Goal: Task Accomplishment & Management: Use online tool/utility

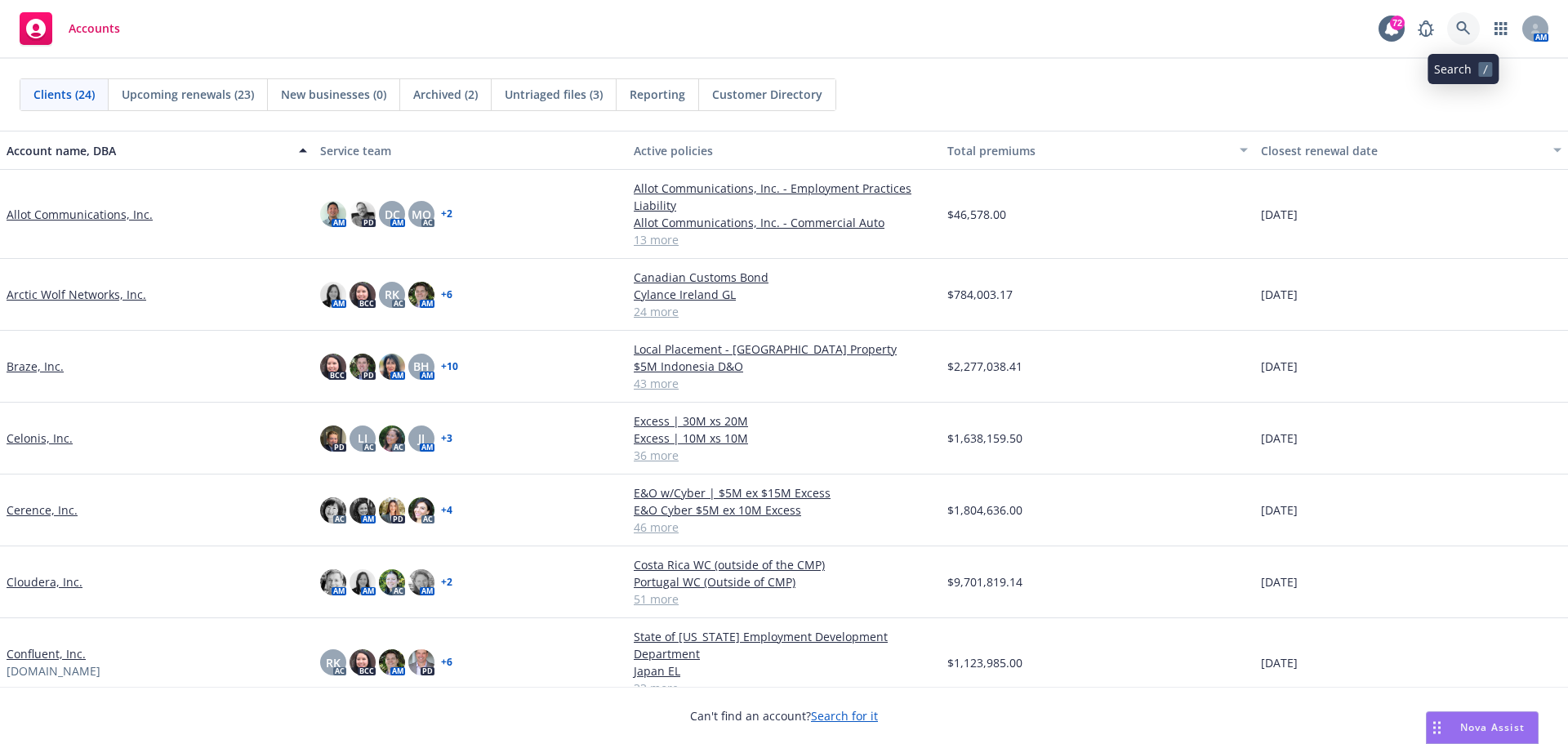
click at [1463, 29] on icon at bounding box center [1463, 28] width 14 height 14
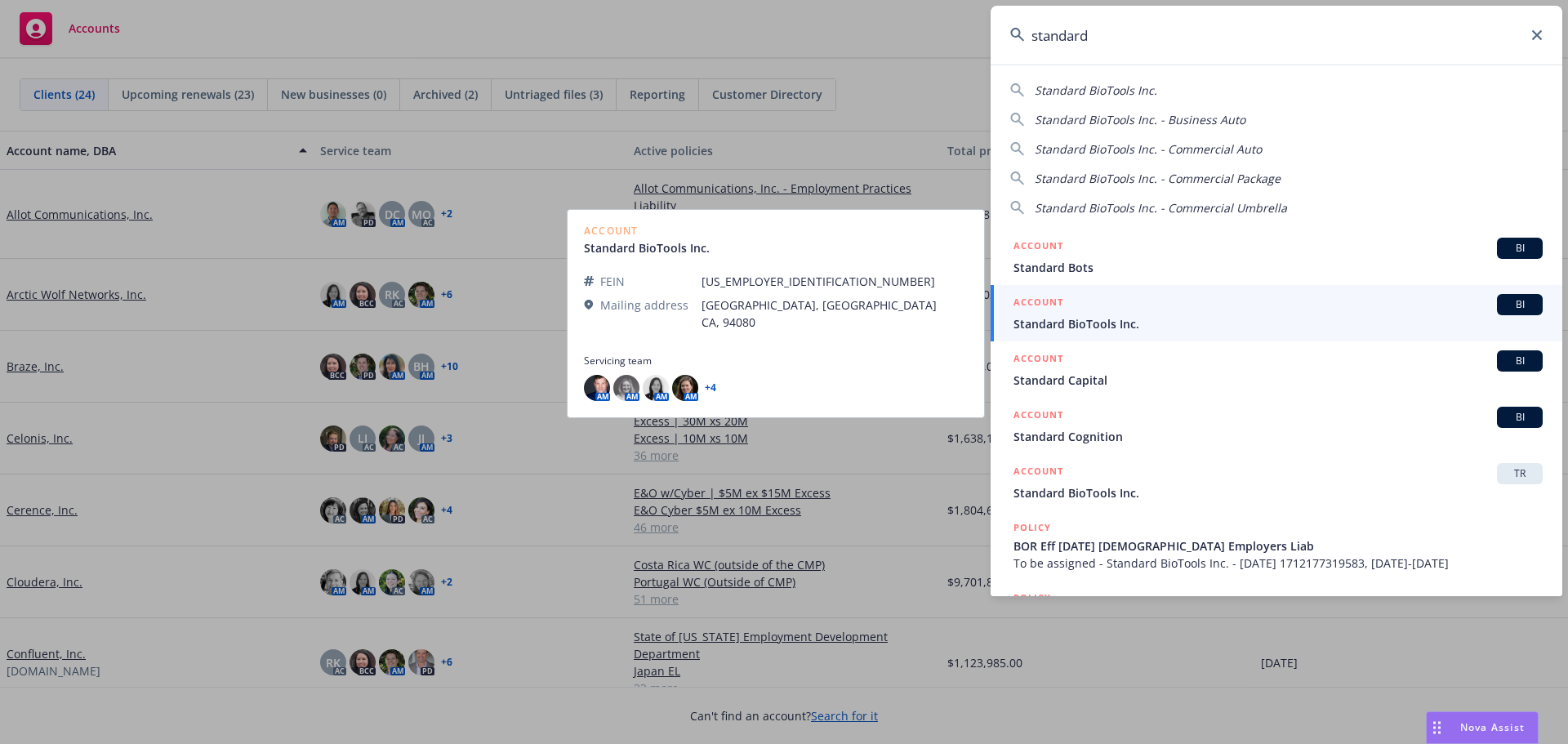
type input "standard"
click at [1503, 304] on span "BI" at bounding box center [1520, 304] width 32 height 14
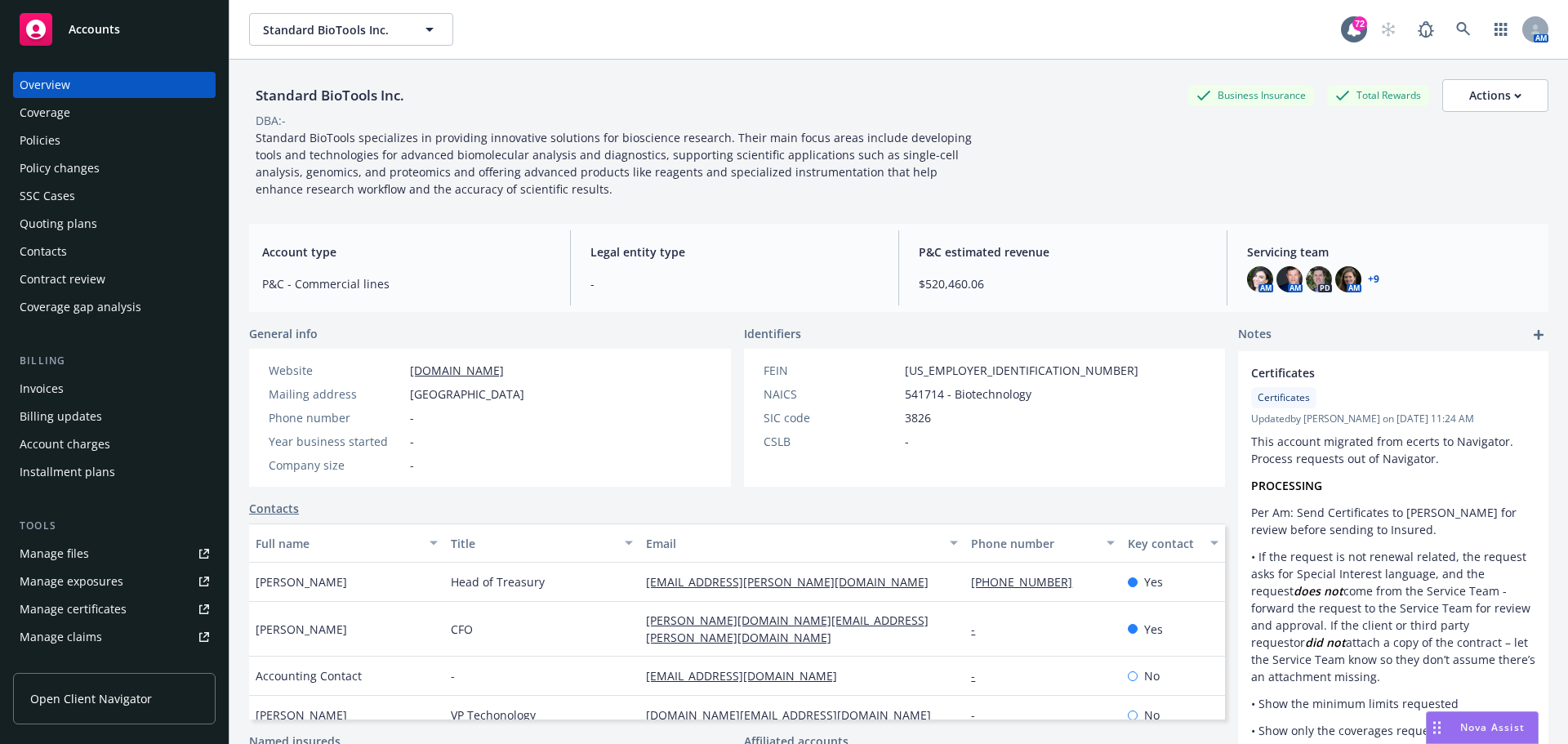
click at [36, 136] on div "Policies" at bounding box center [40, 140] width 41 height 26
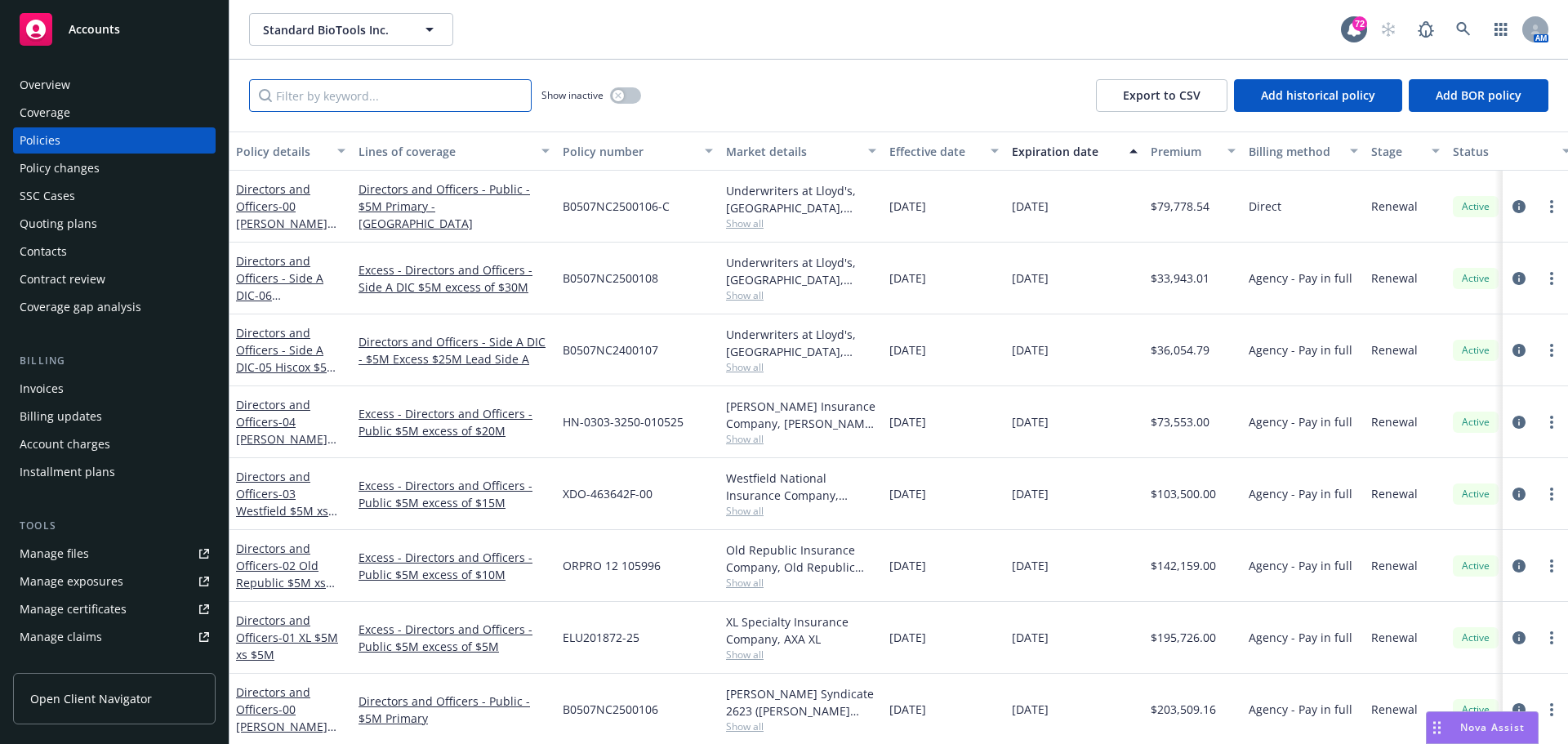
click at [343, 103] on input "Filter by keyword..." at bounding box center [390, 95] width 282 height 32
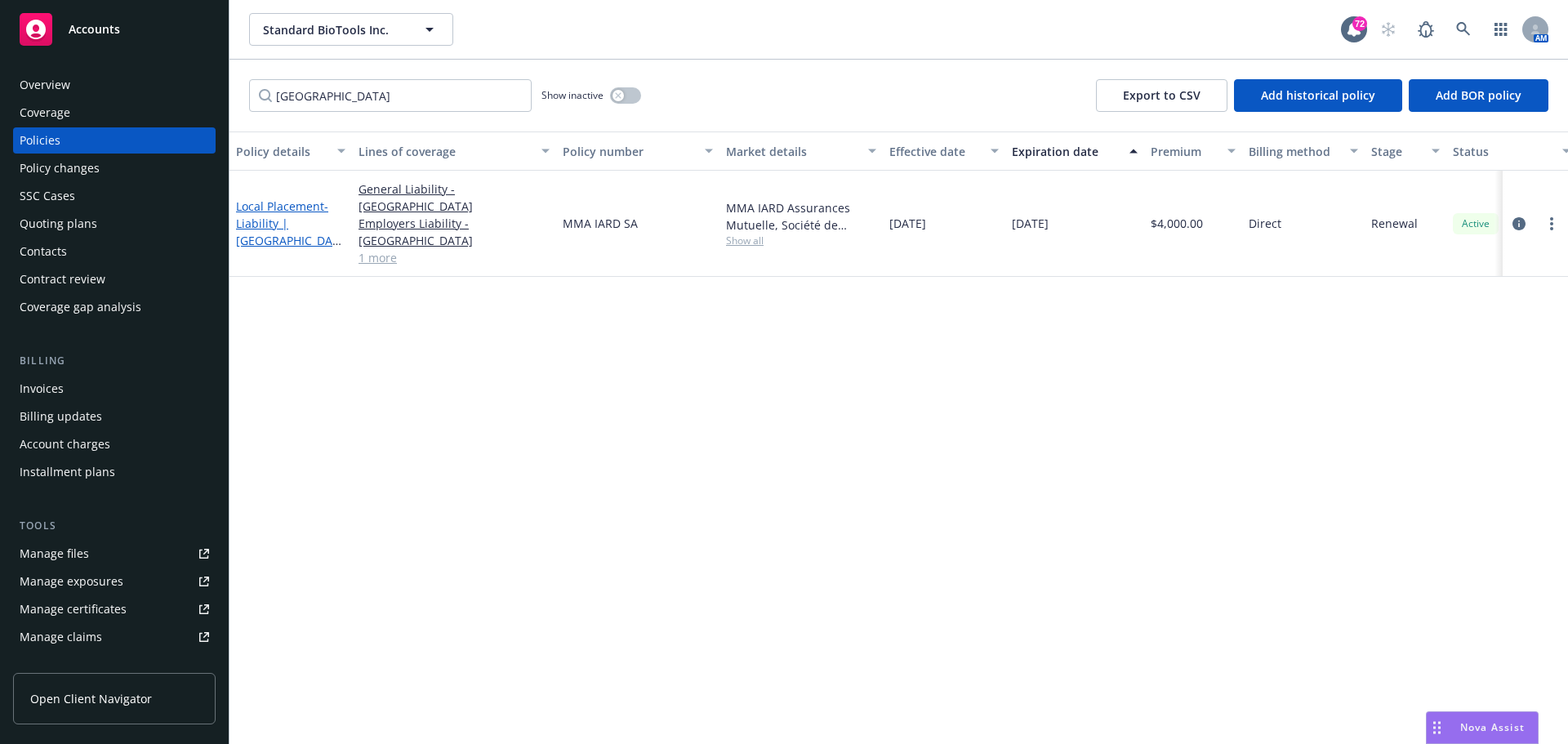
click at [296, 198] on span "- Liability | [GEOGRAPHIC_DATA]- GL Premises & EL & Property" at bounding box center [289, 240] width 105 height 84
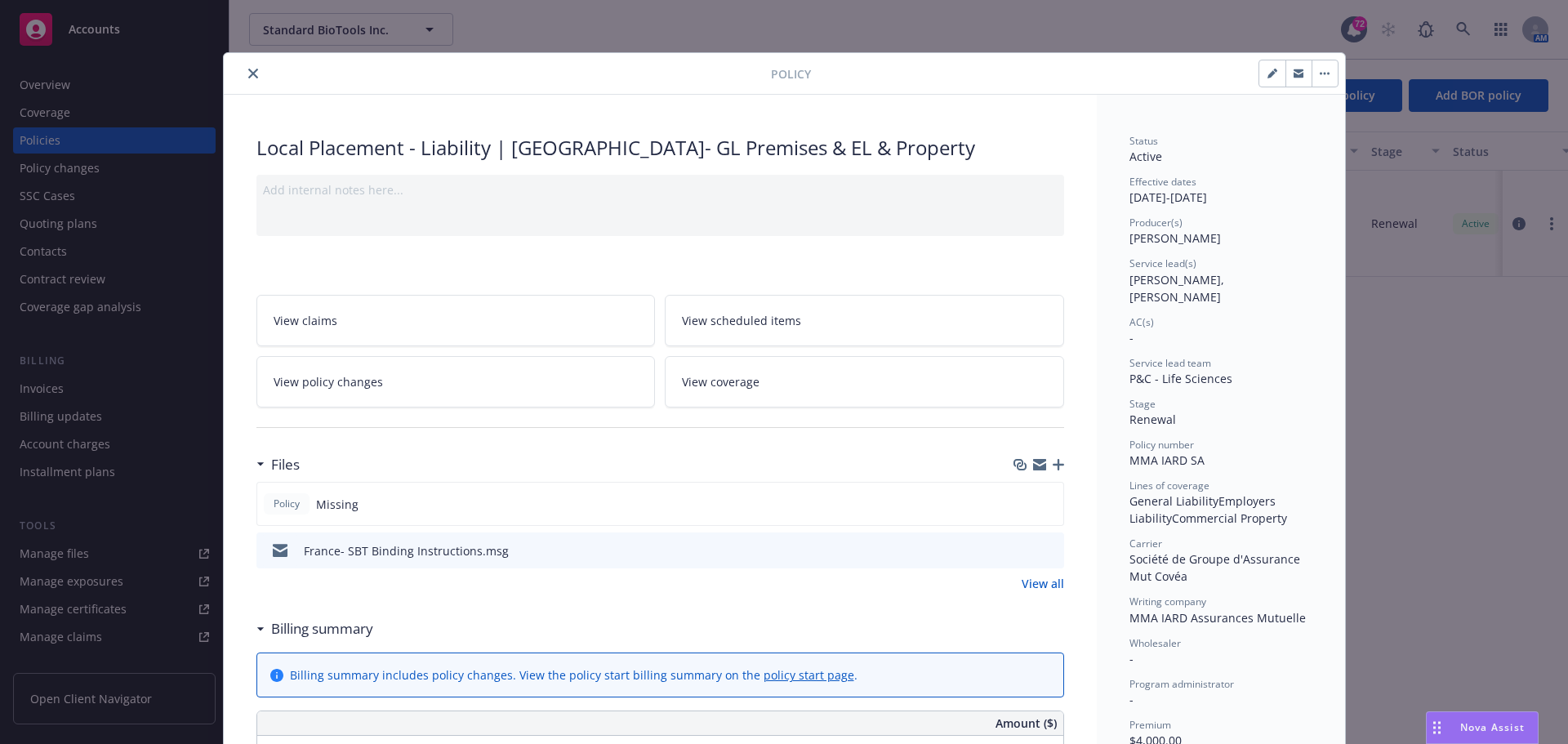
drag, startPoint x: 1295, startPoint y: 77, endPoint x: 1256, endPoint y: 81, distance: 39.2
click at [1295, 77] on icon "button" at bounding box center [1299, 75] width 10 height 6
click at [252, 71] on button "close" at bounding box center [252, 73] width 20 height 20
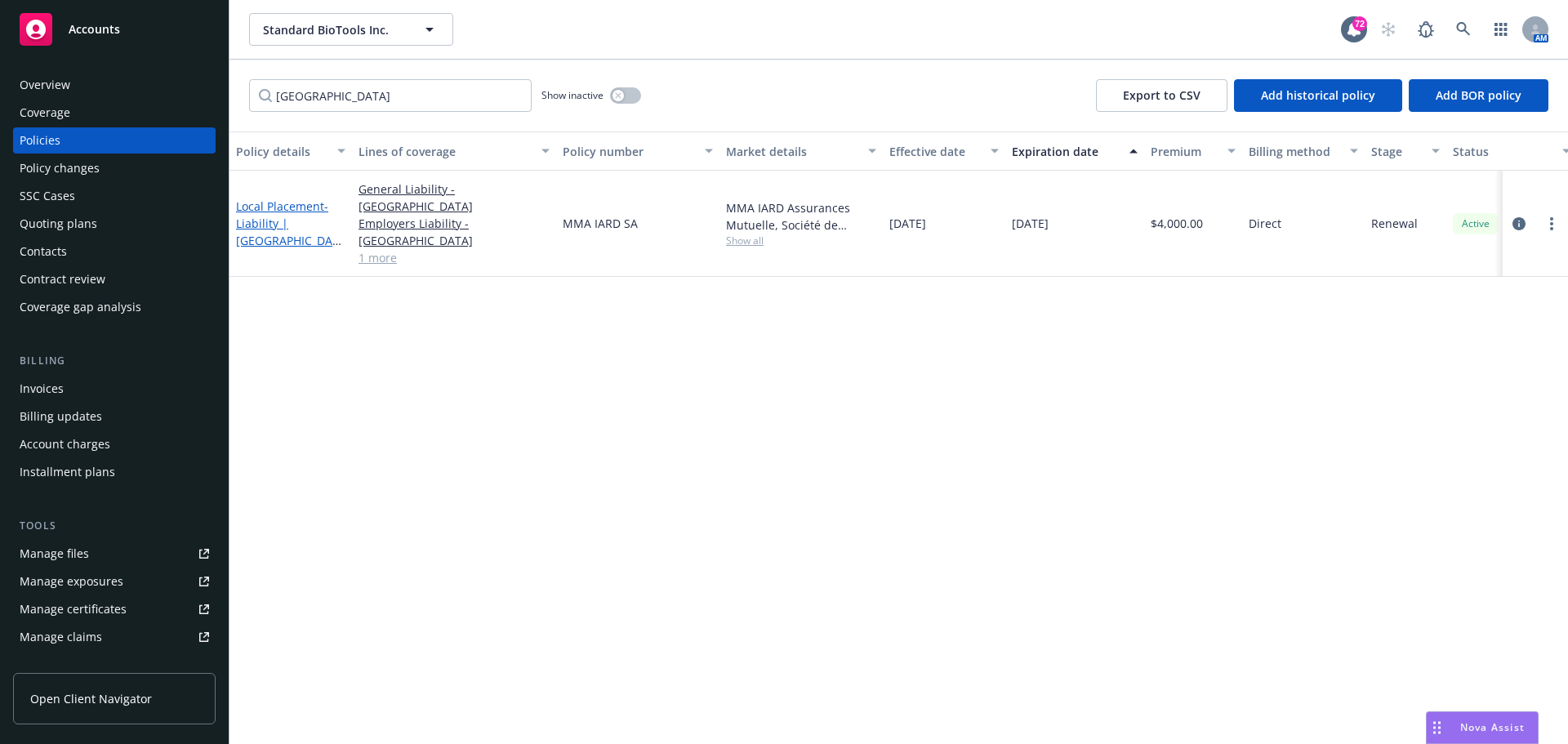
click at [278, 224] on span "- Liability | [GEOGRAPHIC_DATA]- GL Premises & EL & Property" at bounding box center [289, 240] width 105 height 84
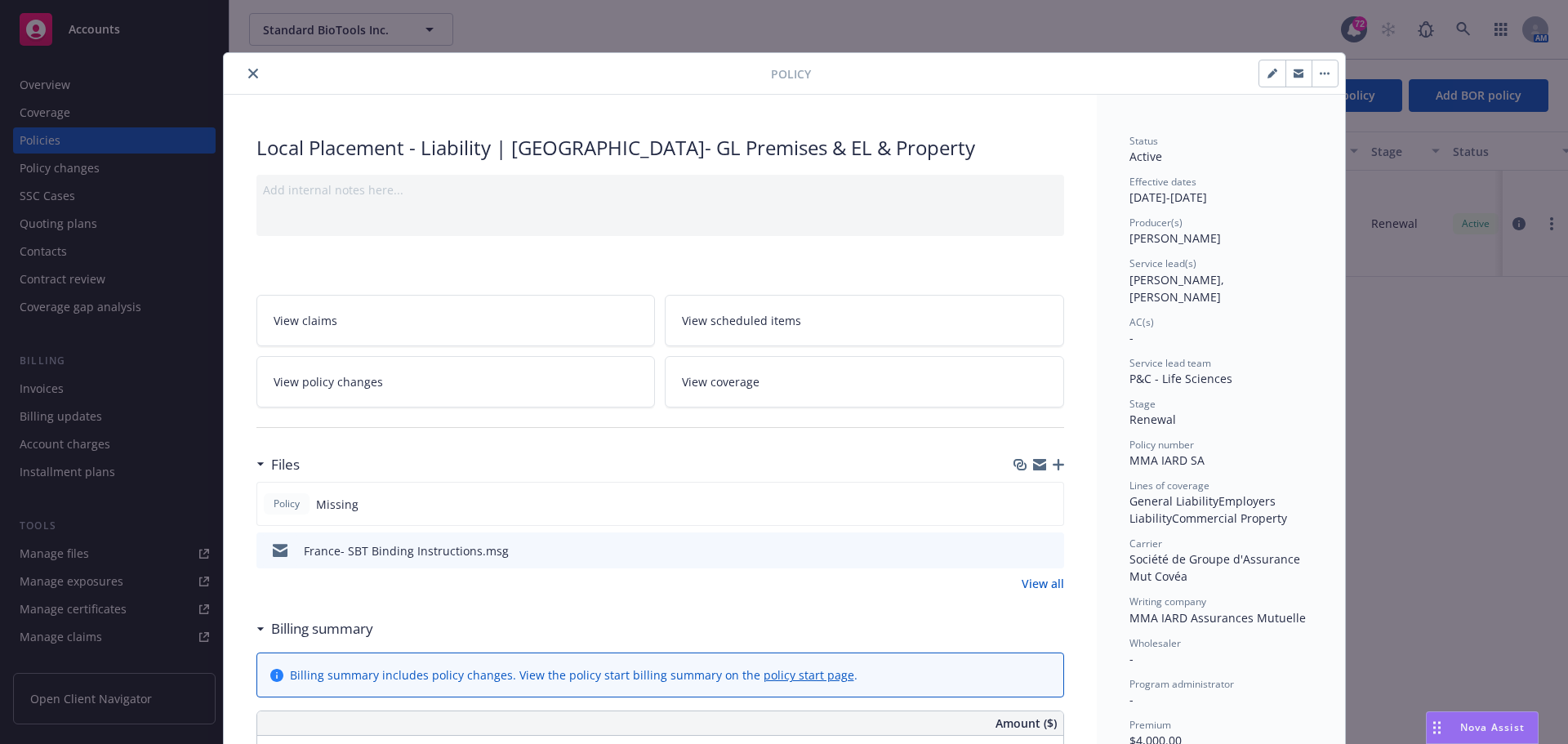
scroll to position [49, 0]
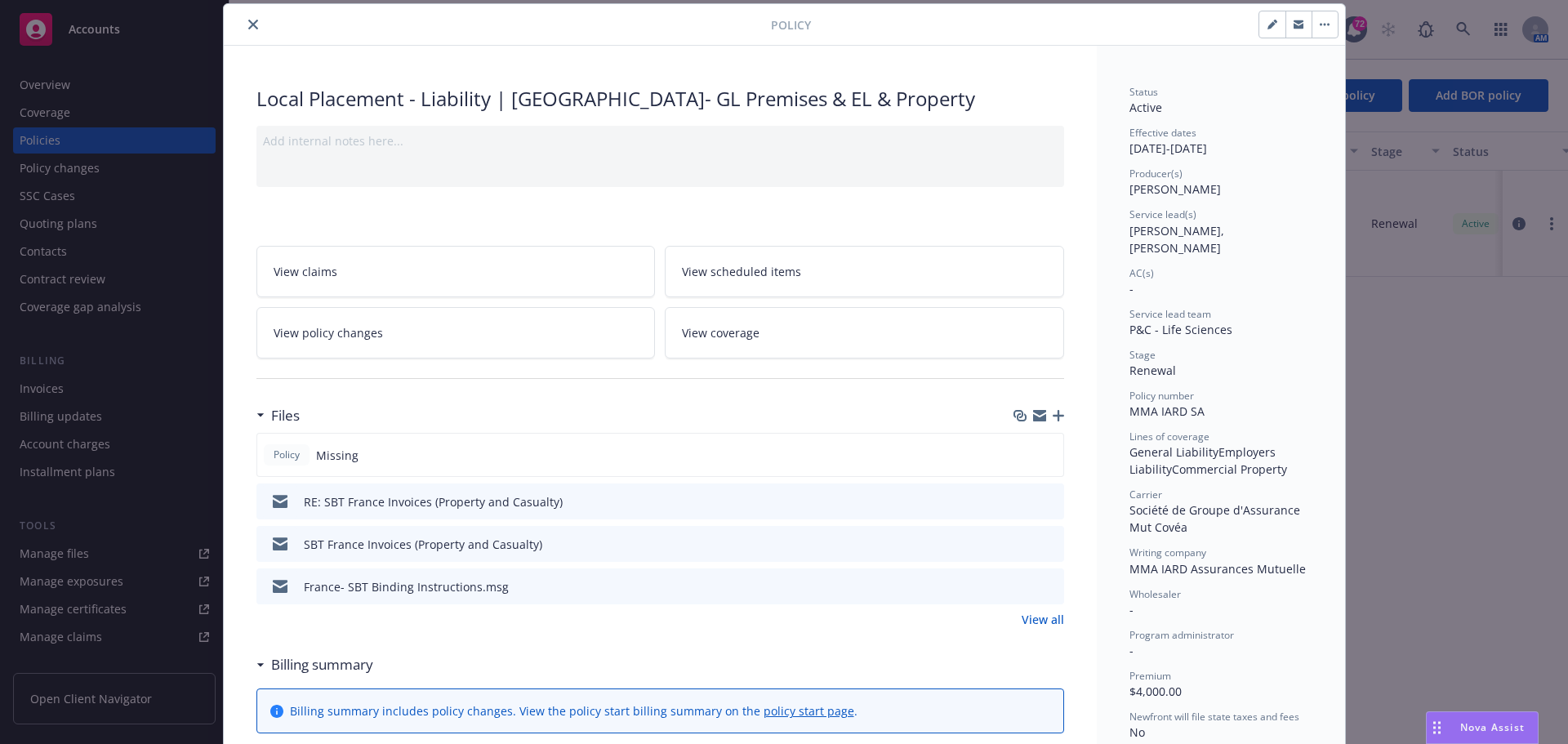
click at [243, 27] on button "close" at bounding box center [252, 24] width 20 height 20
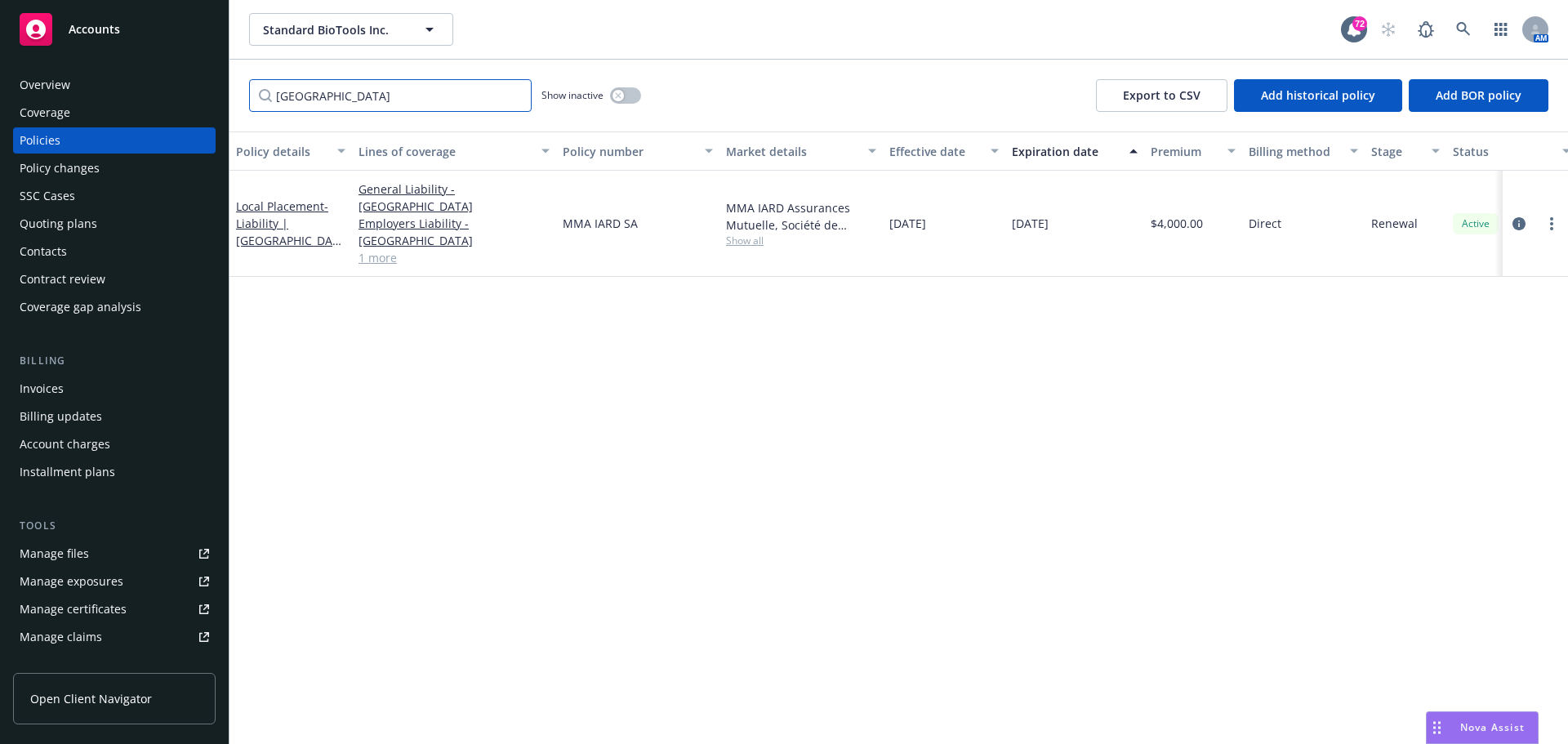
click at [319, 100] on input "[GEOGRAPHIC_DATA]" at bounding box center [390, 95] width 282 height 32
drag, startPoint x: 325, startPoint y: 99, endPoint x: 219, endPoint y: 95, distance: 106.1
click at [219, 95] on div "Accounts Overview Coverage Policies Policy changes SSC Cases Quoting plans Cont…" at bounding box center [784, 372] width 1568 height 744
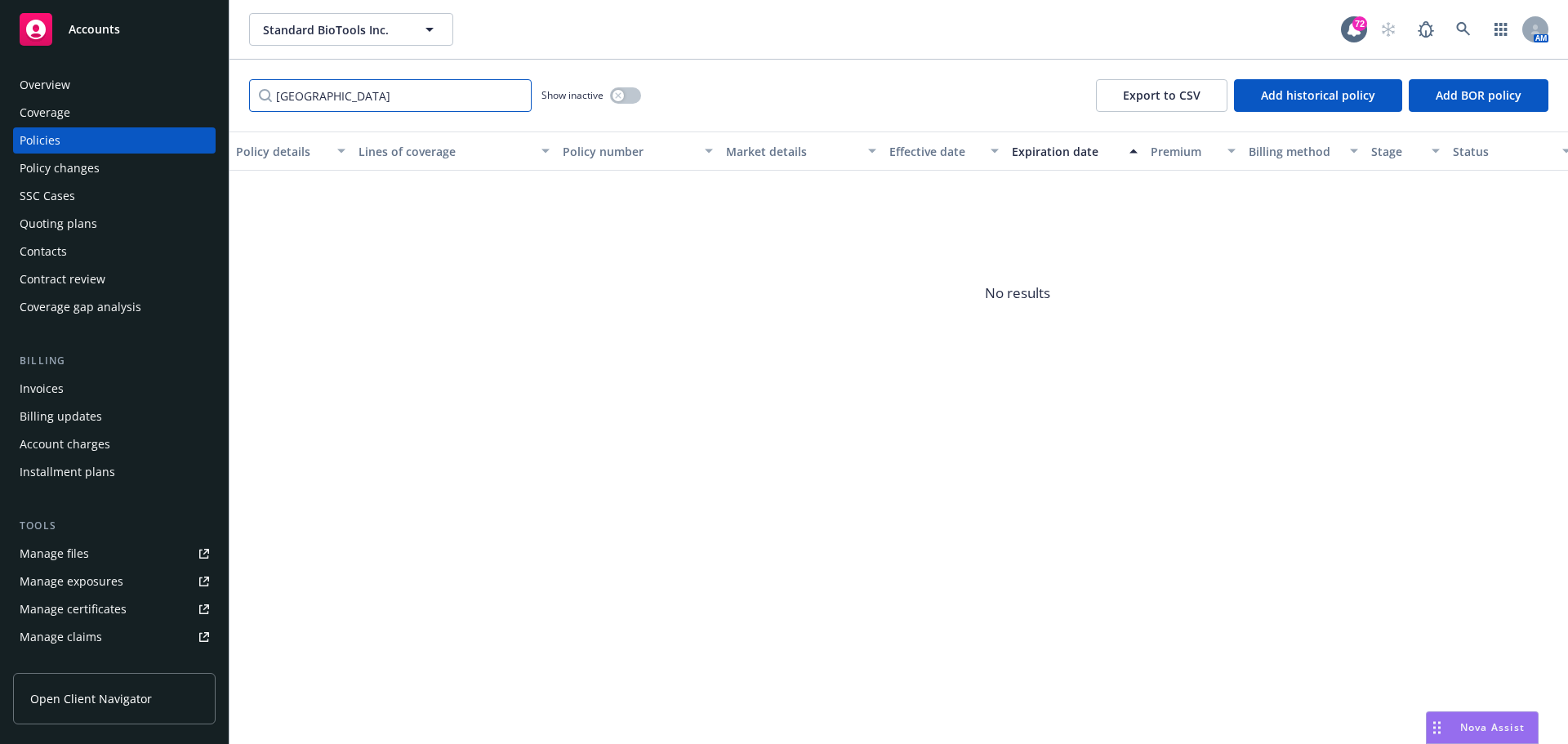
type input "[GEOGRAPHIC_DATA]"
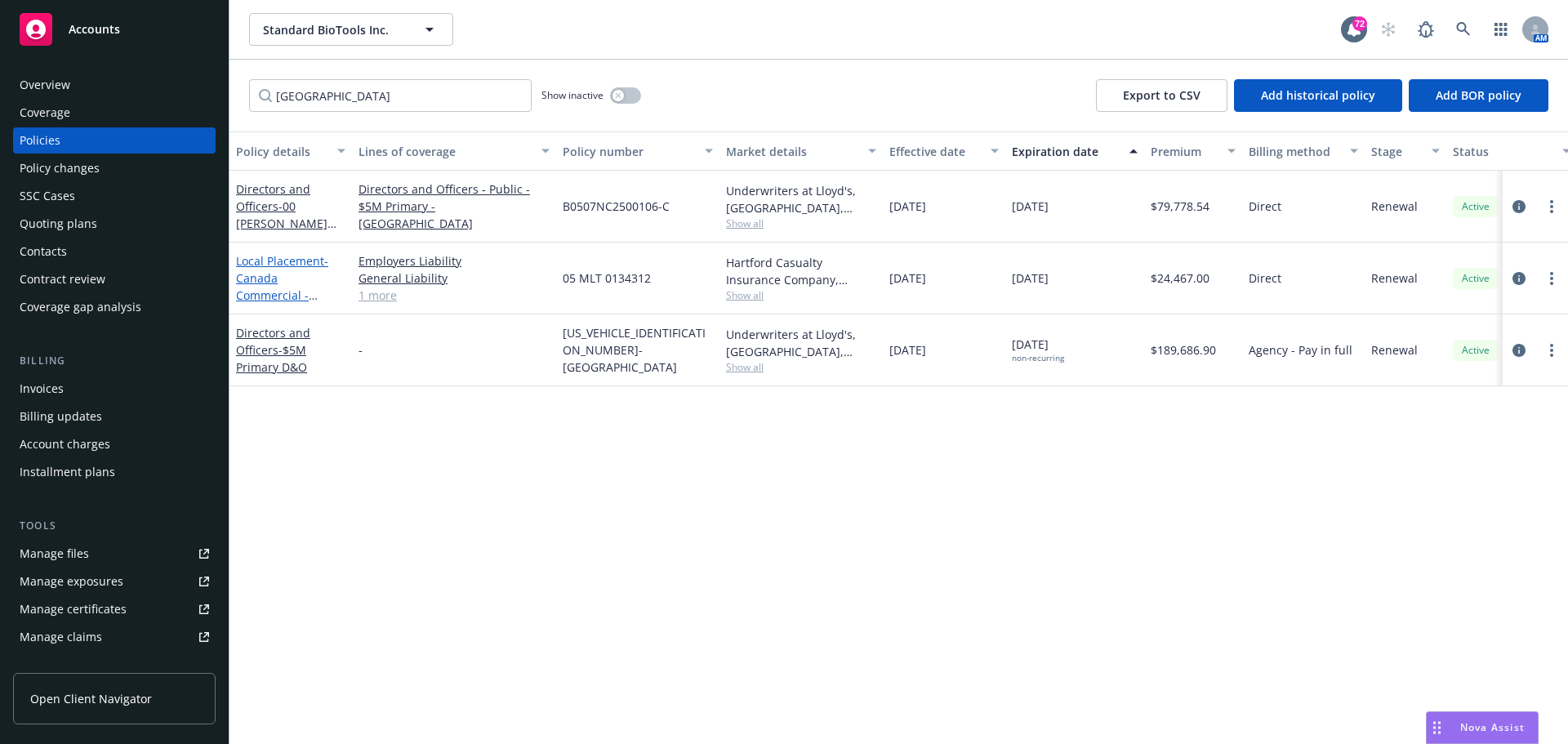
click at [277, 282] on span "- [GEOGRAPHIC_DATA] Commercial - Property GL & EL" at bounding box center [282, 287] width 93 height 67
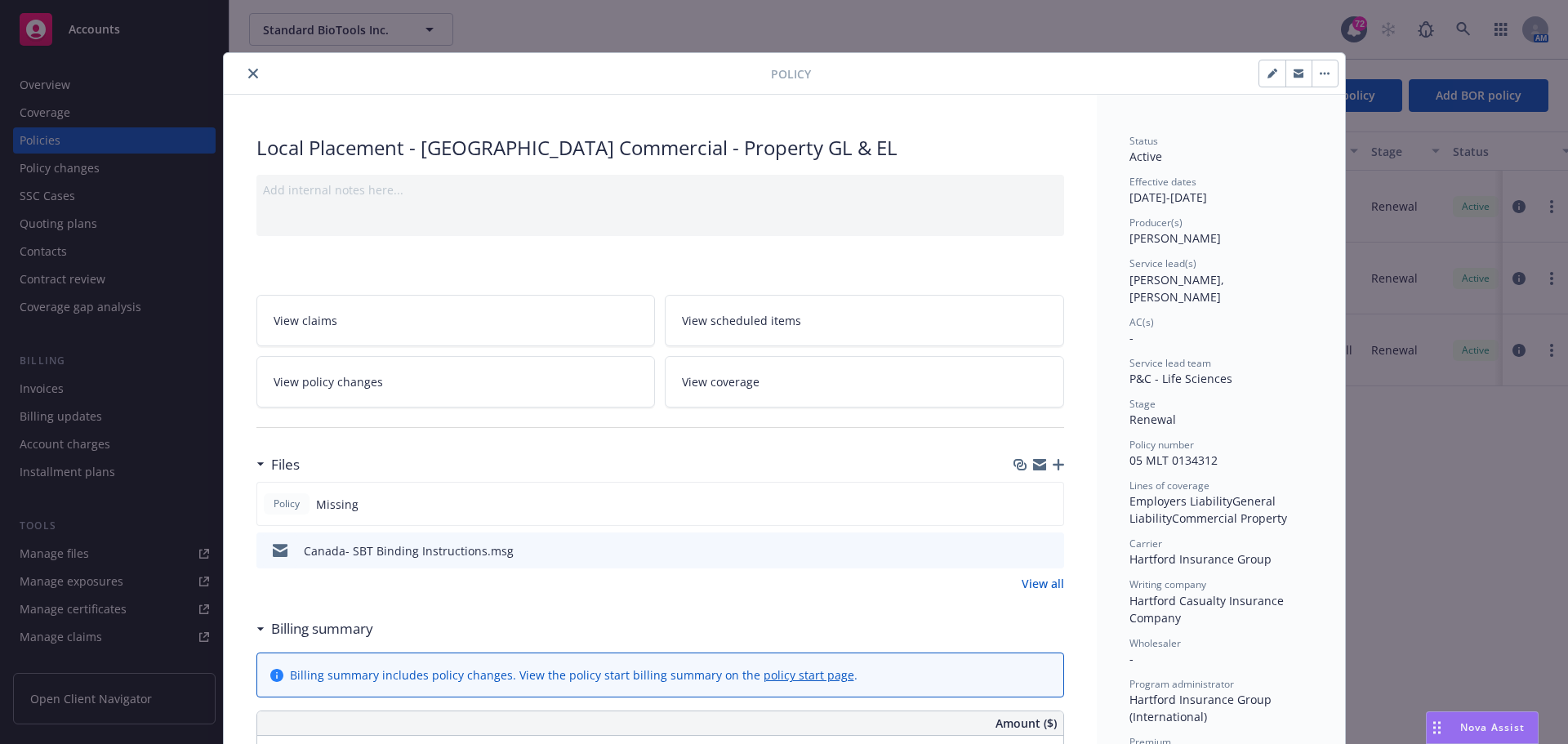
click at [1269, 78] on button "button" at bounding box center [1272, 73] width 26 height 26
select select "RENEWAL"
select select "12"
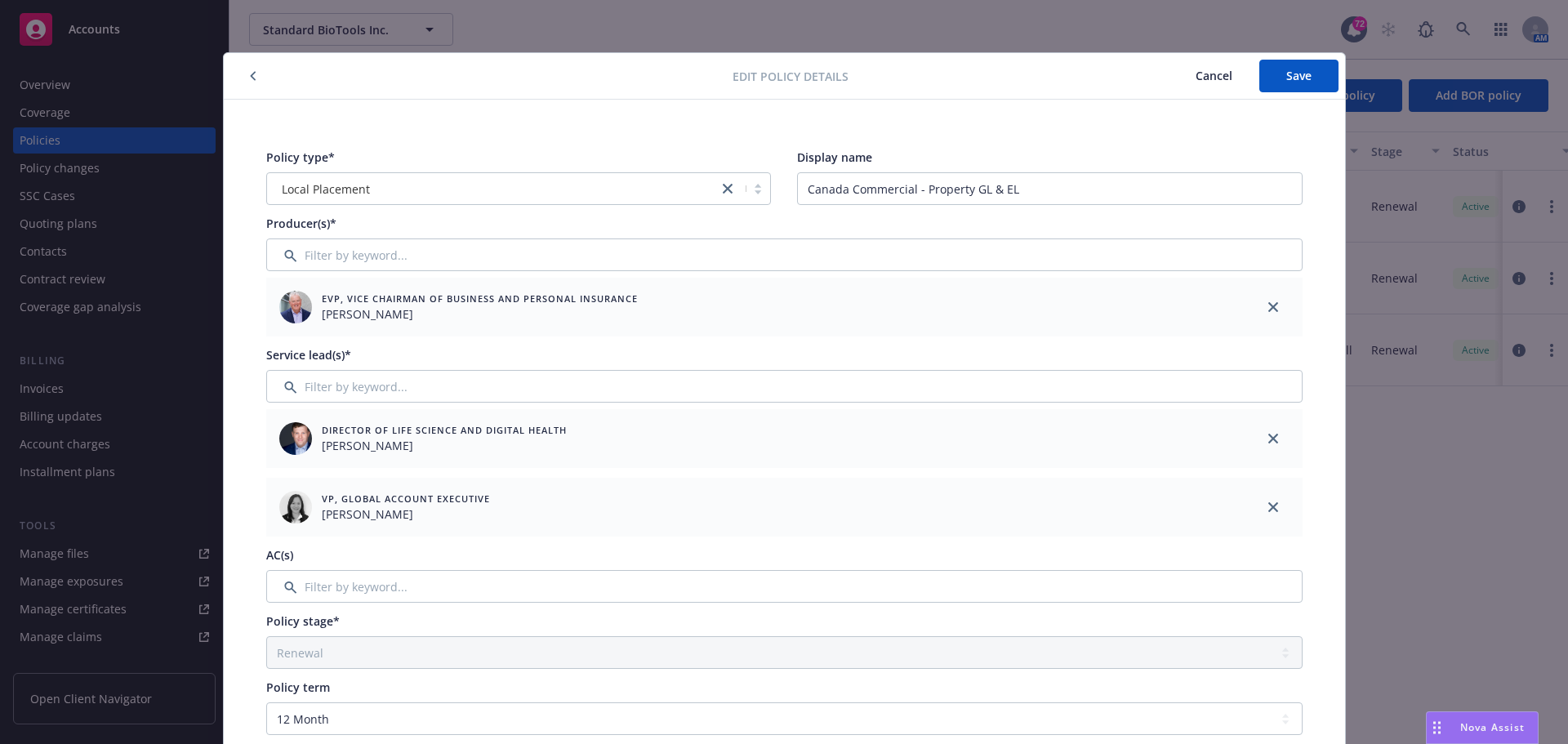
click at [1197, 70] on span "Cancel" at bounding box center [1214, 76] width 37 height 15
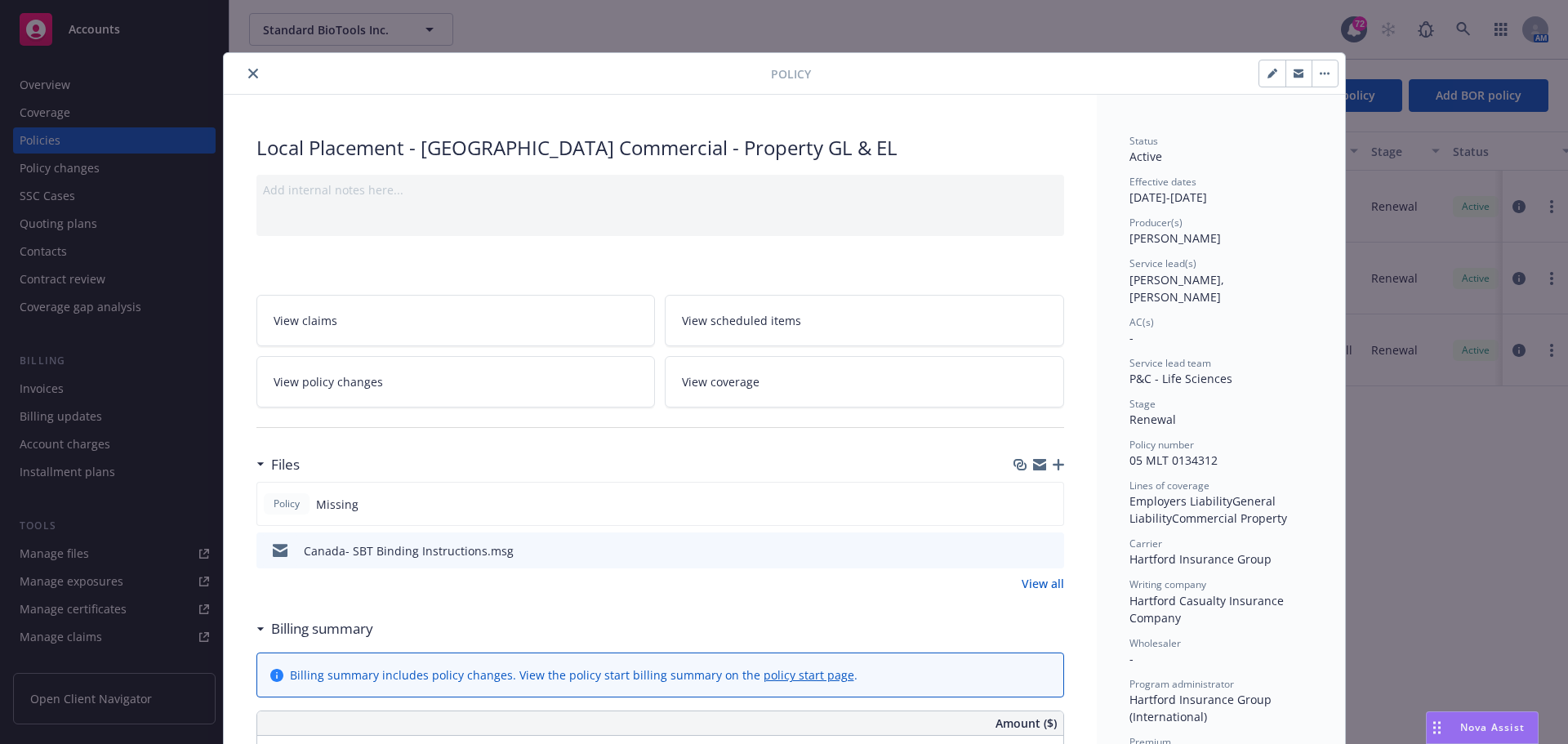
click at [1285, 74] on button "button" at bounding box center [1298, 73] width 26 height 26
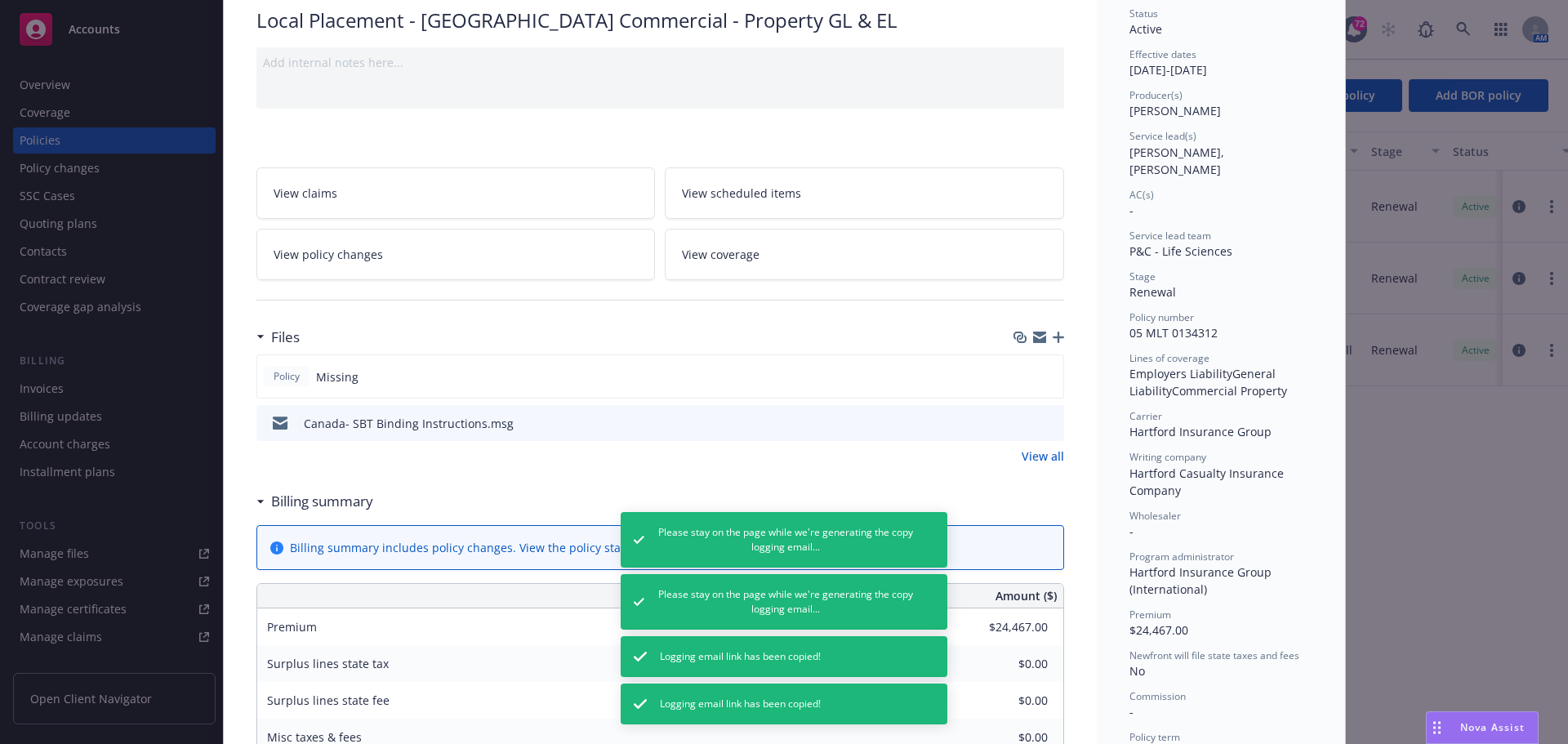
scroll to position [327, 0]
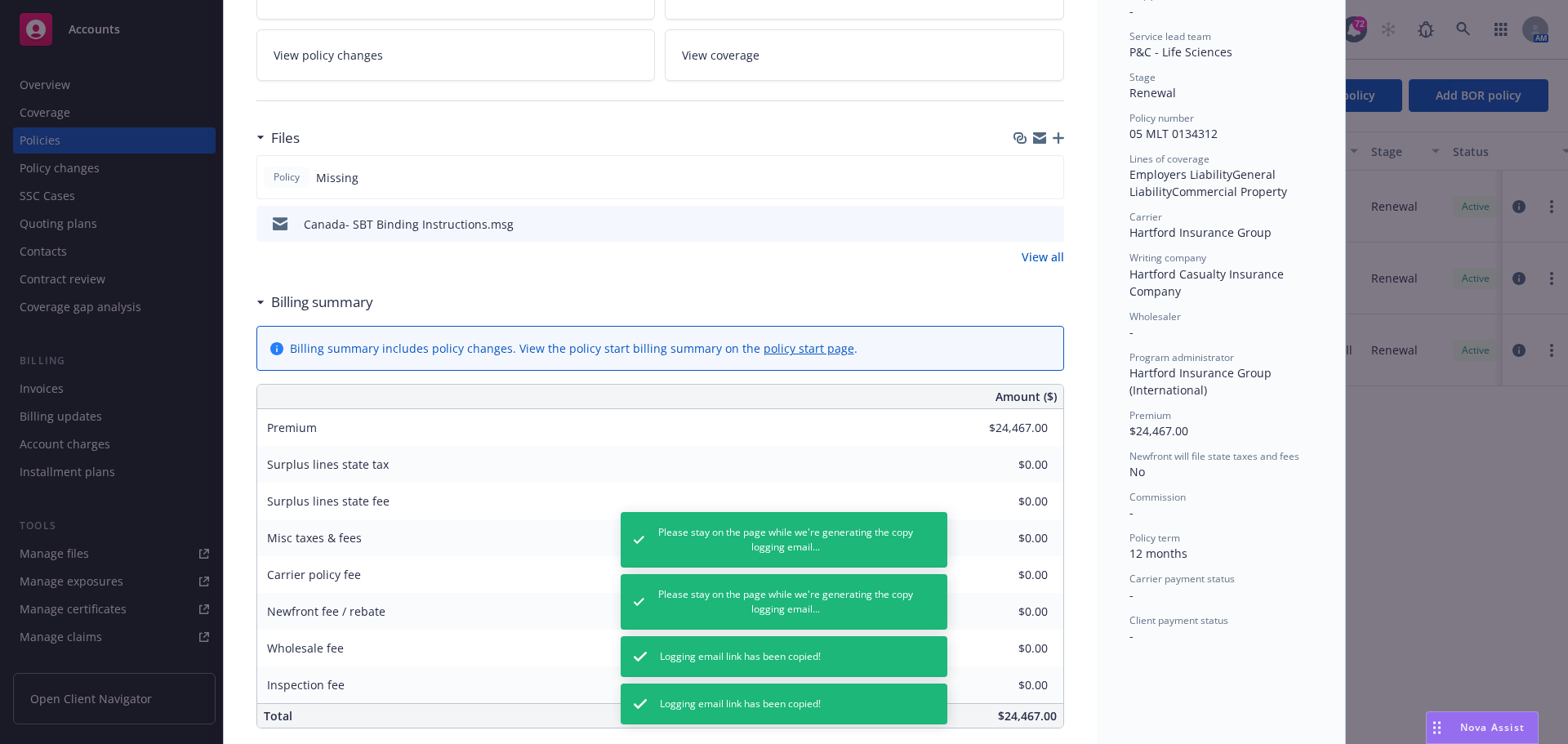
click at [1041, 143] on div at bounding box center [1039, 138] width 51 height 13
click at [1043, 139] on div at bounding box center [1039, 138] width 51 height 13
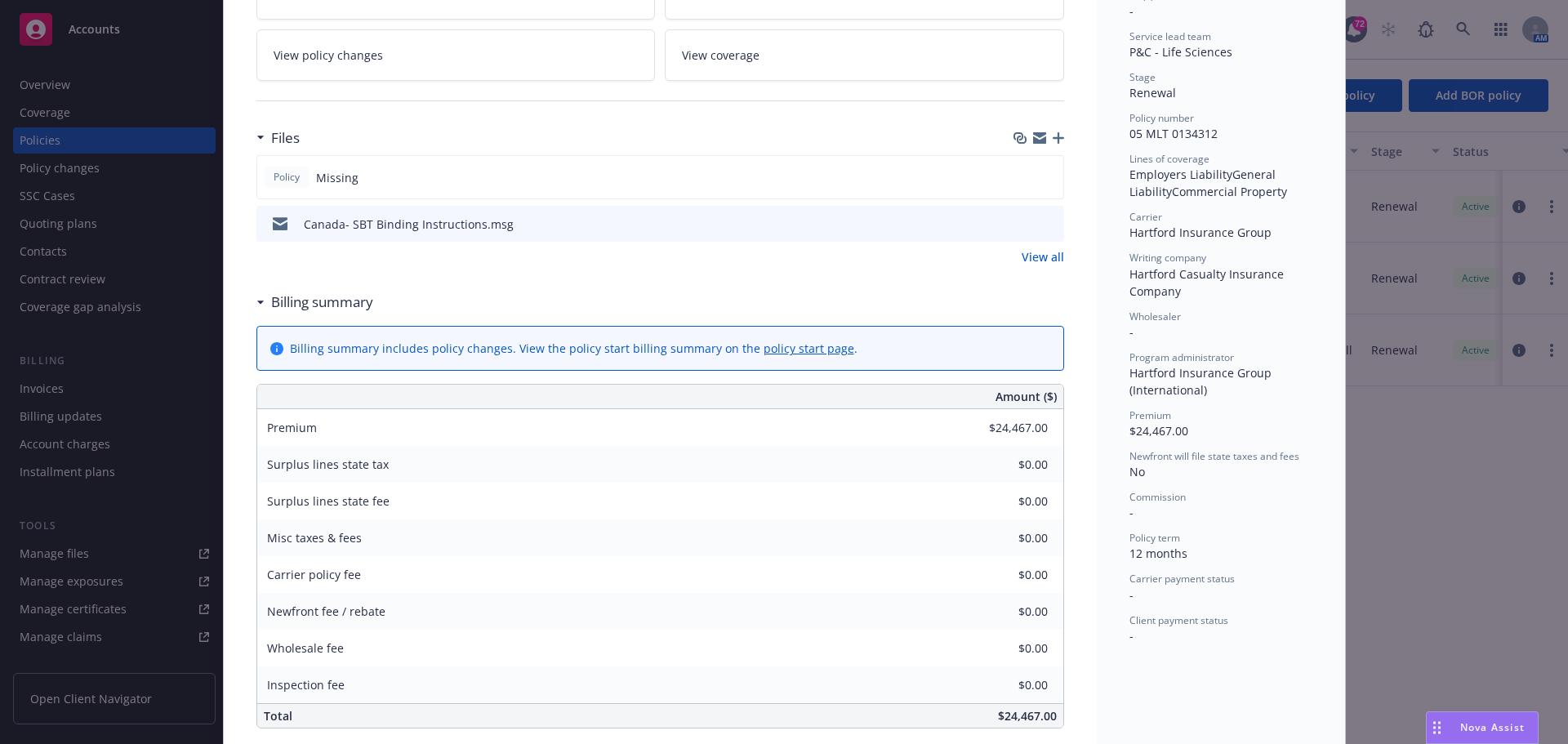
click at [1053, 136] on icon "button" at bounding box center [1058, 138] width 11 height 11
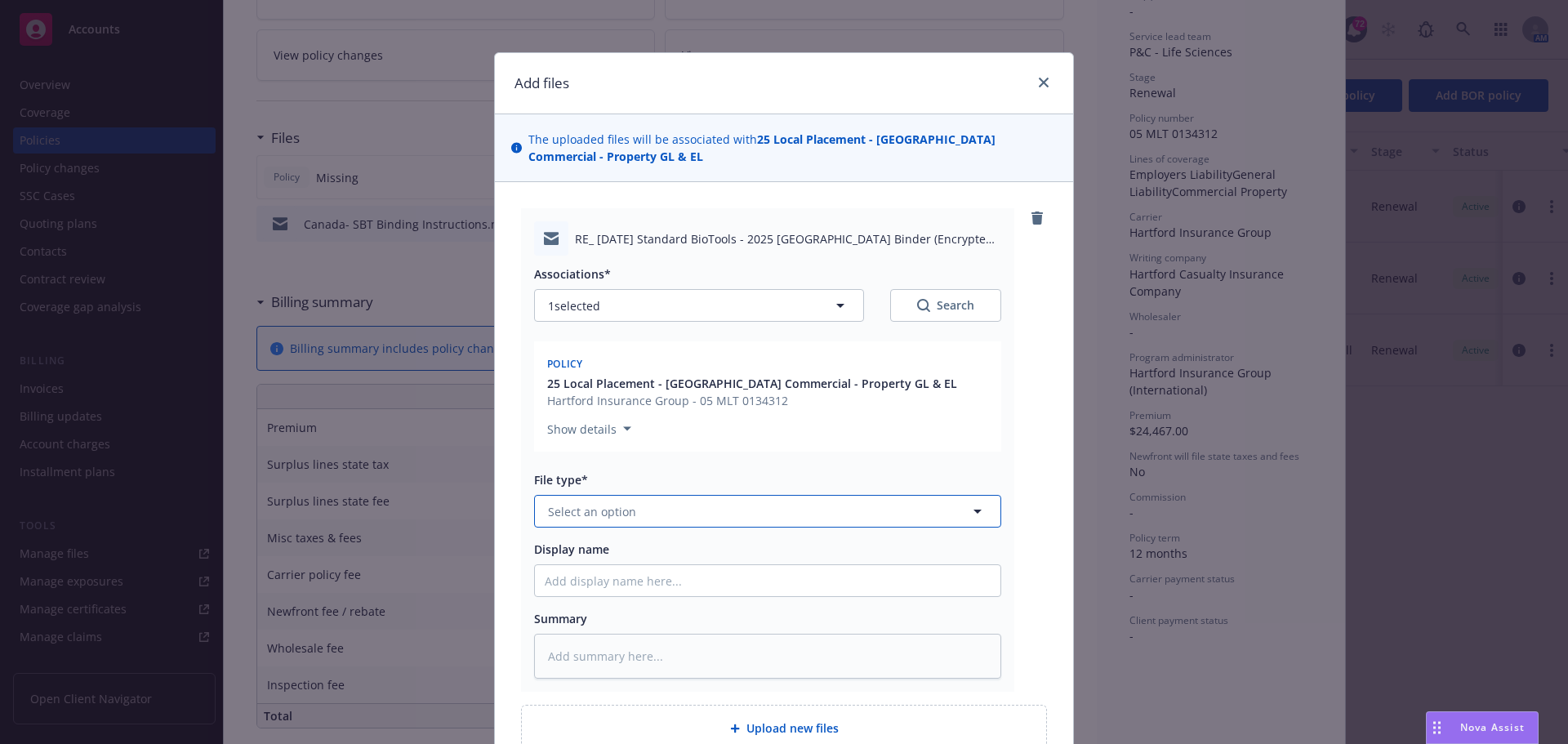
click at [569, 500] on button "Select an option" at bounding box center [767, 511] width 467 height 32
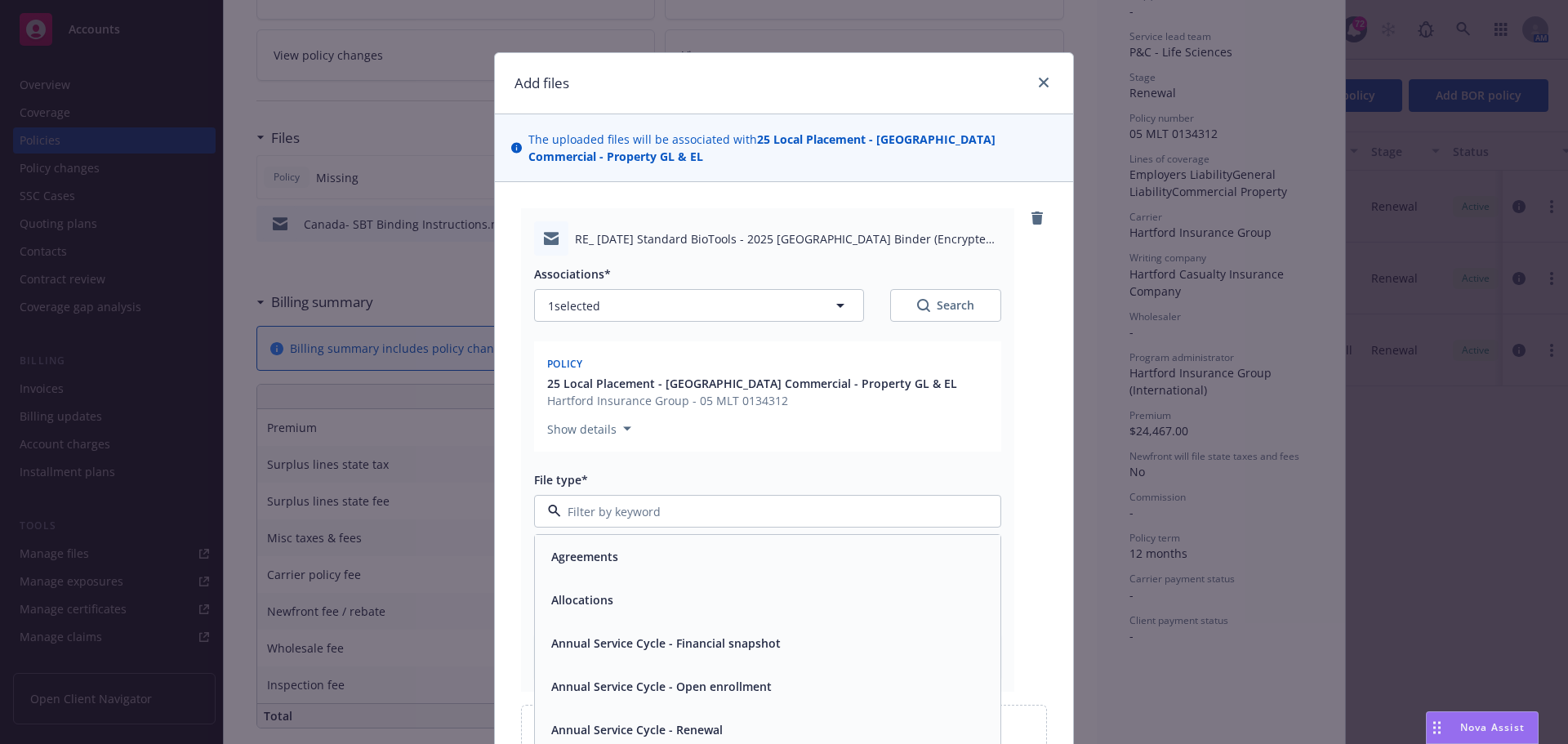
type input "C"
type input "Int"
click at [561, 637] on span "International - Communications" at bounding box center [641, 644] width 178 height 17
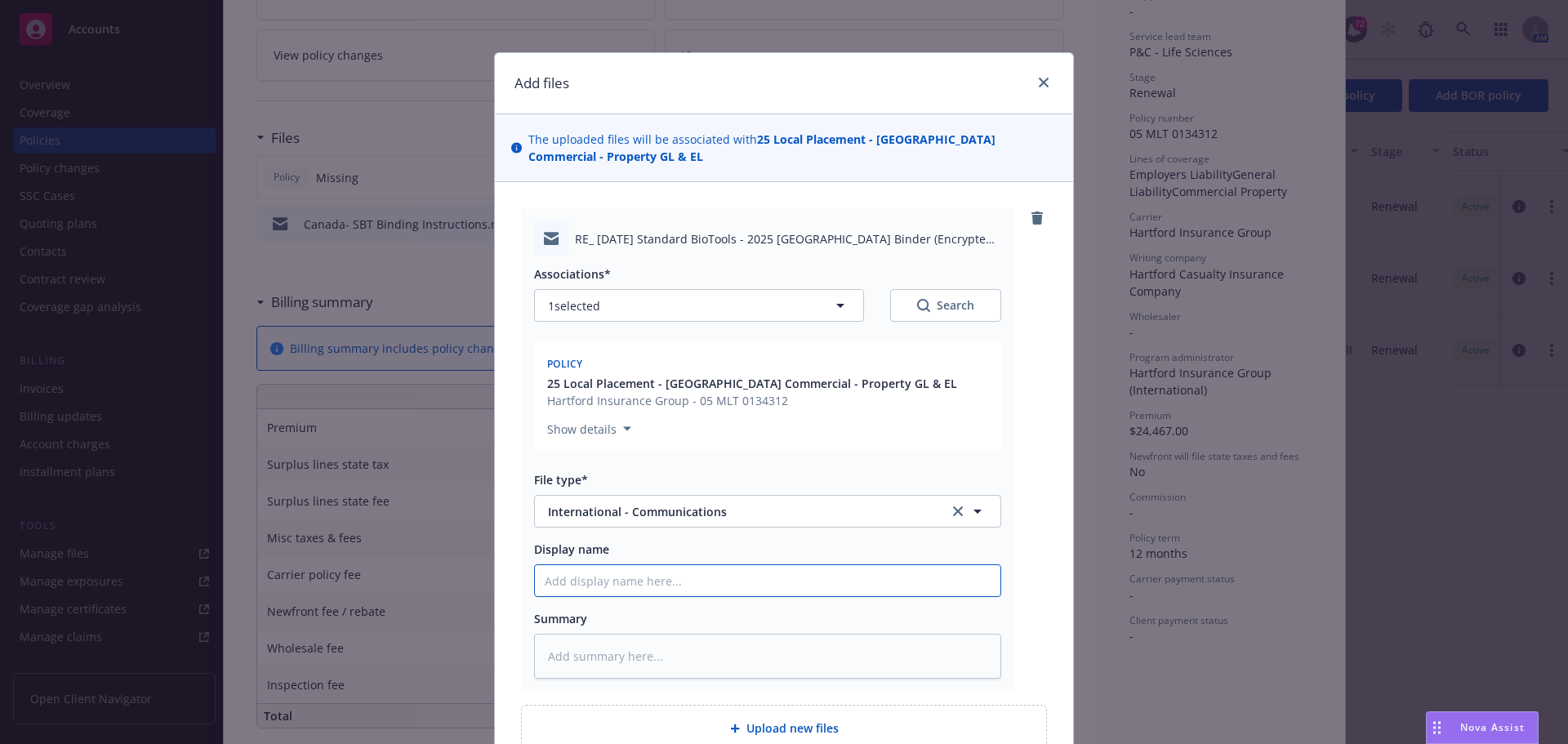
click at [563, 582] on input "Display name" at bounding box center [767, 581] width 466 height 31
type textarea "x"
type input "C"
type textarea "x"
type input "Ca"
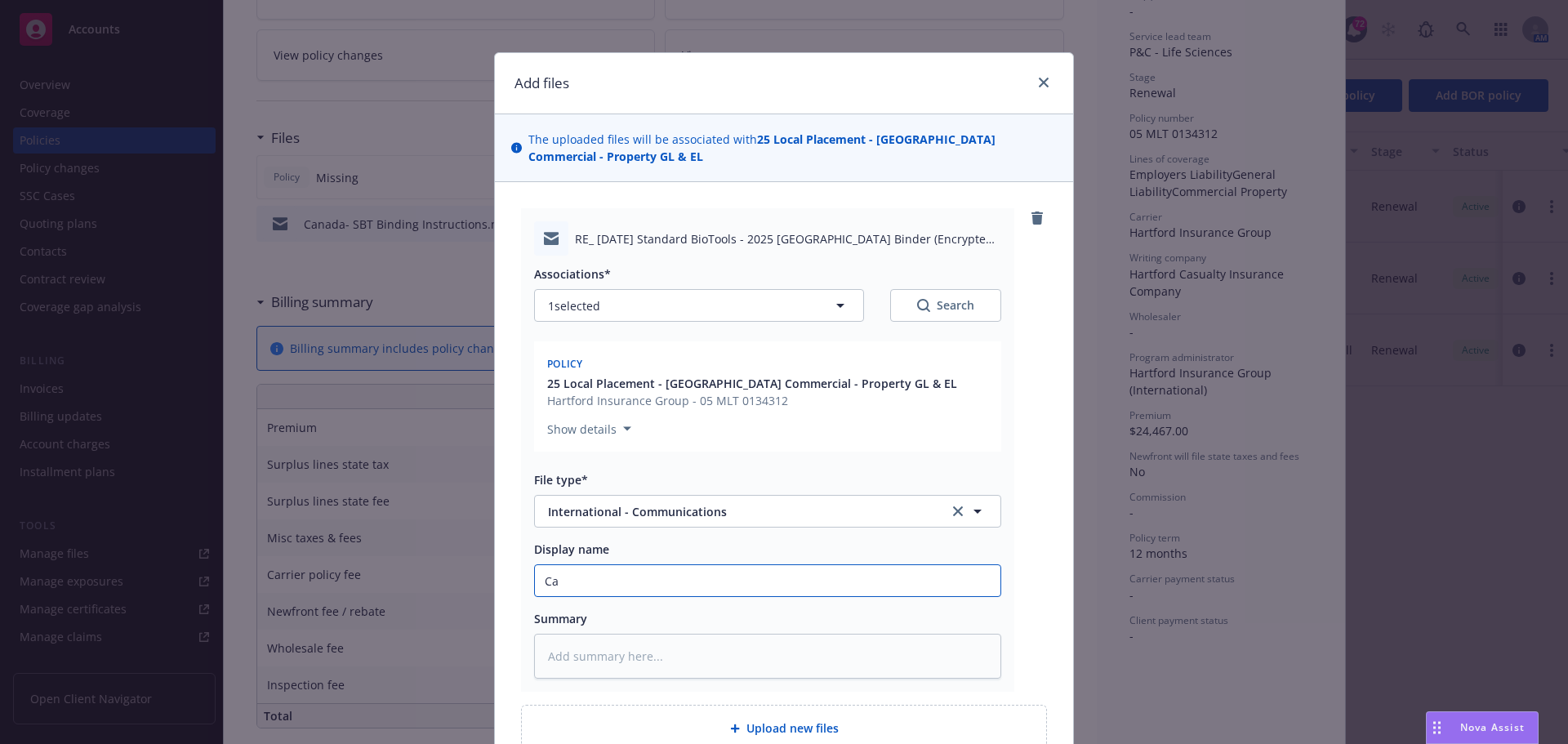
type textarea "x"
type input "Can"
type textarea "x"
type input "Cana"
type textarea "x"
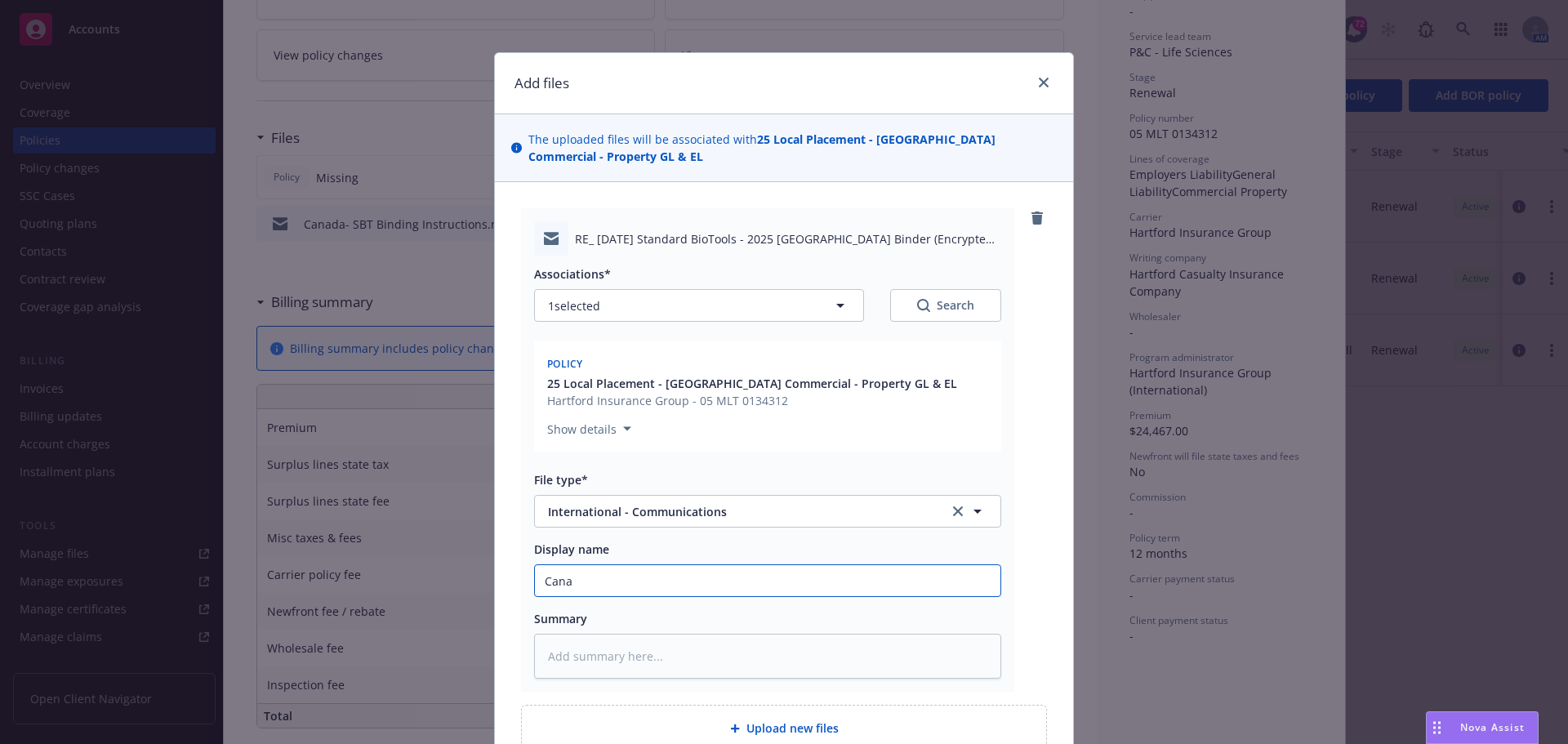
type input "Canad"
type textarea "x"
type input "[GEOGRAPHIC_DATA]"
type textarea "x"
type input "[GEOGRAPHIC_DATA]-"
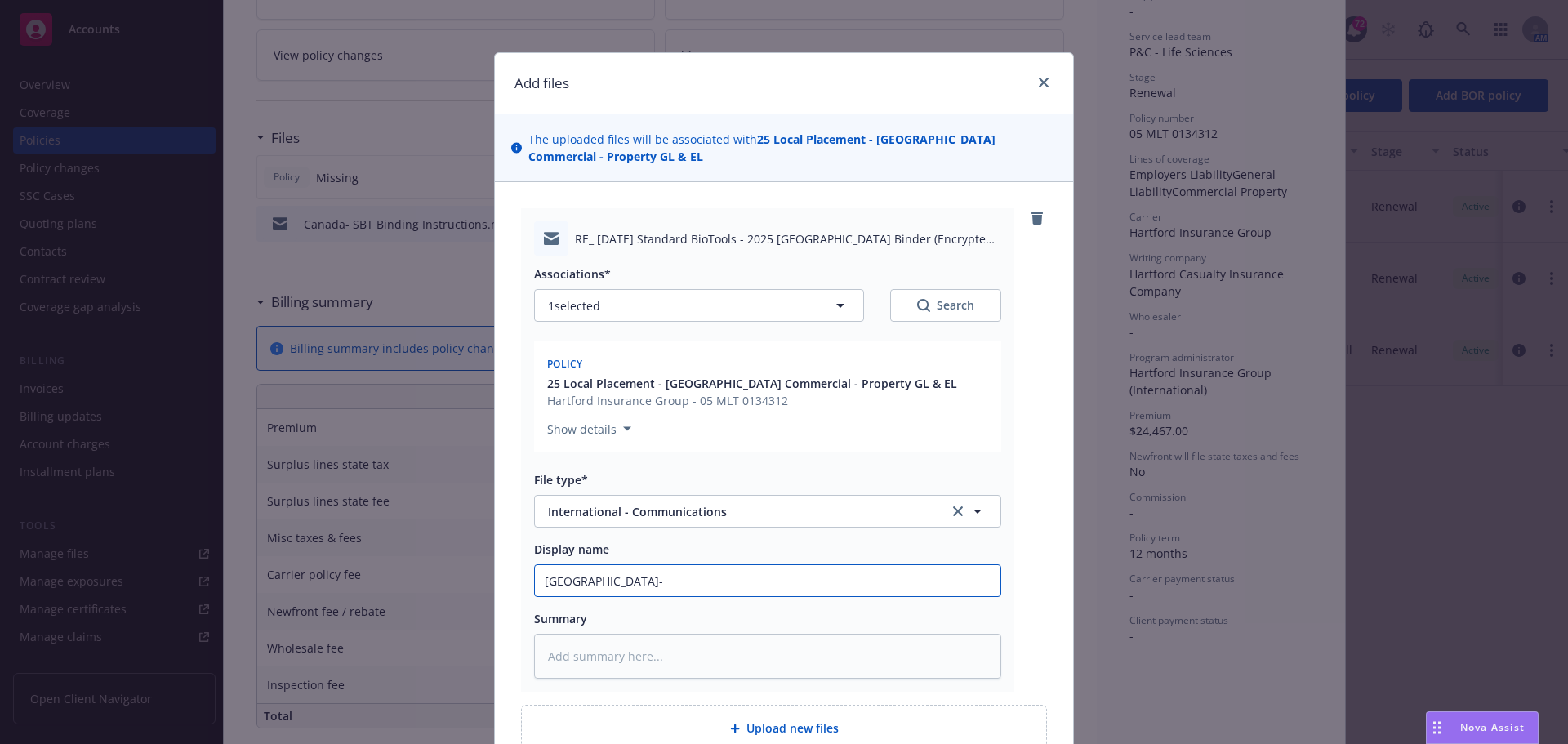
type textarea "x"
type input "[GEOGRAPHIC_DATA]-"
type textarea "x"
type input "Canada- H"
type textarea "x"
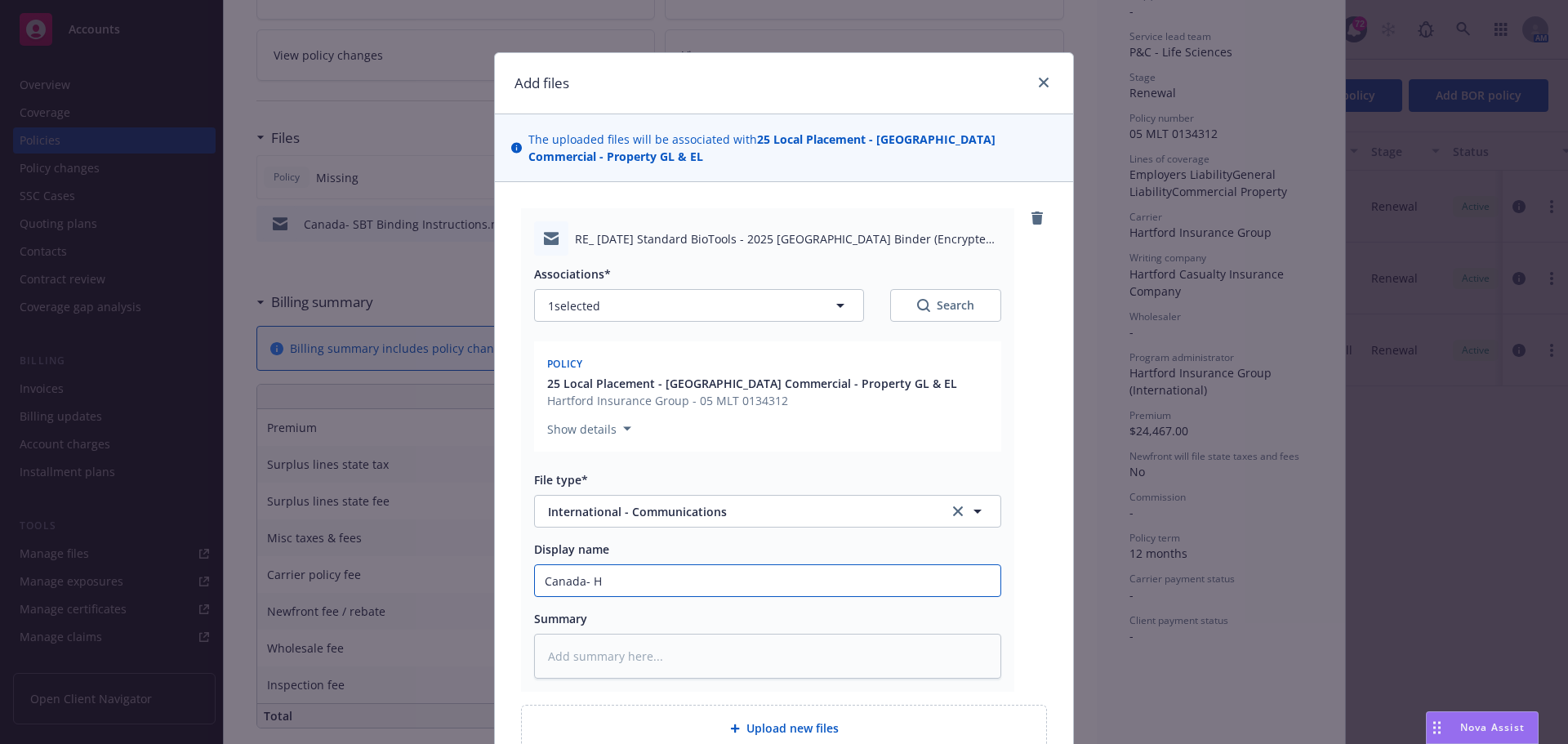
type input "Canada- Ha"
type textarea "x"
type input "Canada- [GEOGRAPHIC_DATA]"
type textarea "x"
type input "Canada- [PERSON_NAME]"
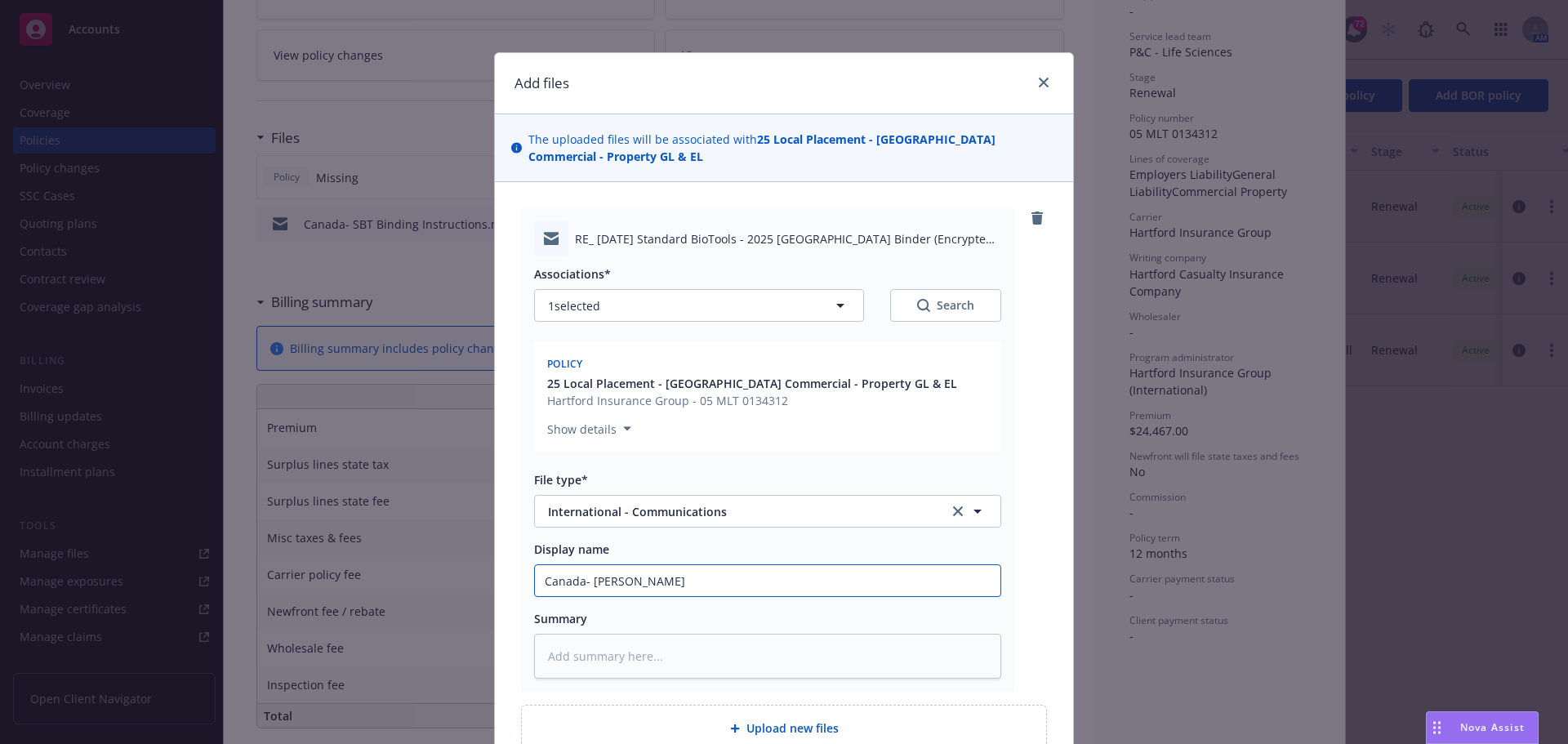
type textarea "x"
type input "Canada- Hartf"
type textarea "x"
type input "Canada- Hartfo"
type textarea "x"
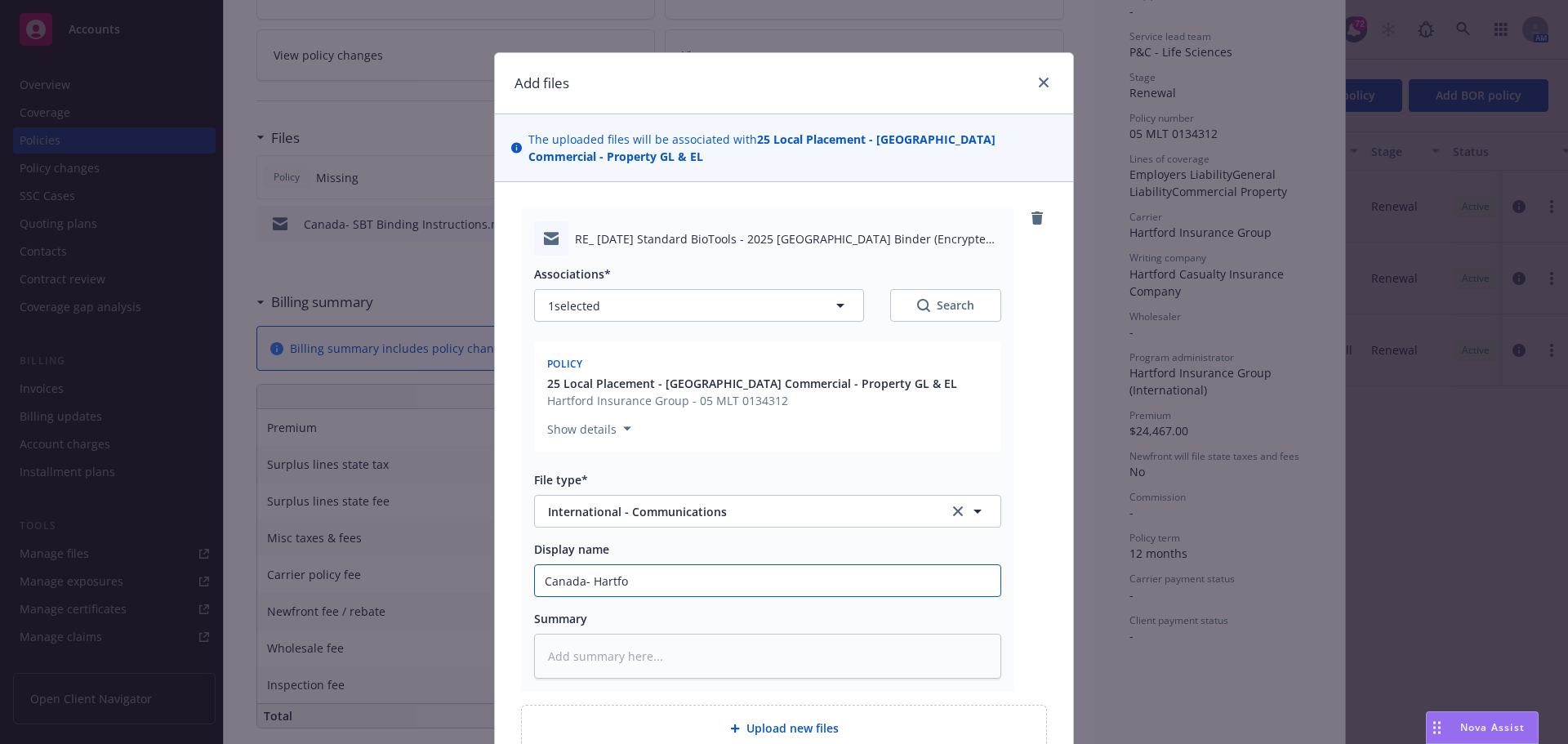
type input "Canada- Hartfor"
type textarea "x"
type input "Canada- [GEOGRAPHIC_DATA]"
type textarea "x"
type input "Canada- [GEOGRAPHIC_DATA] i"
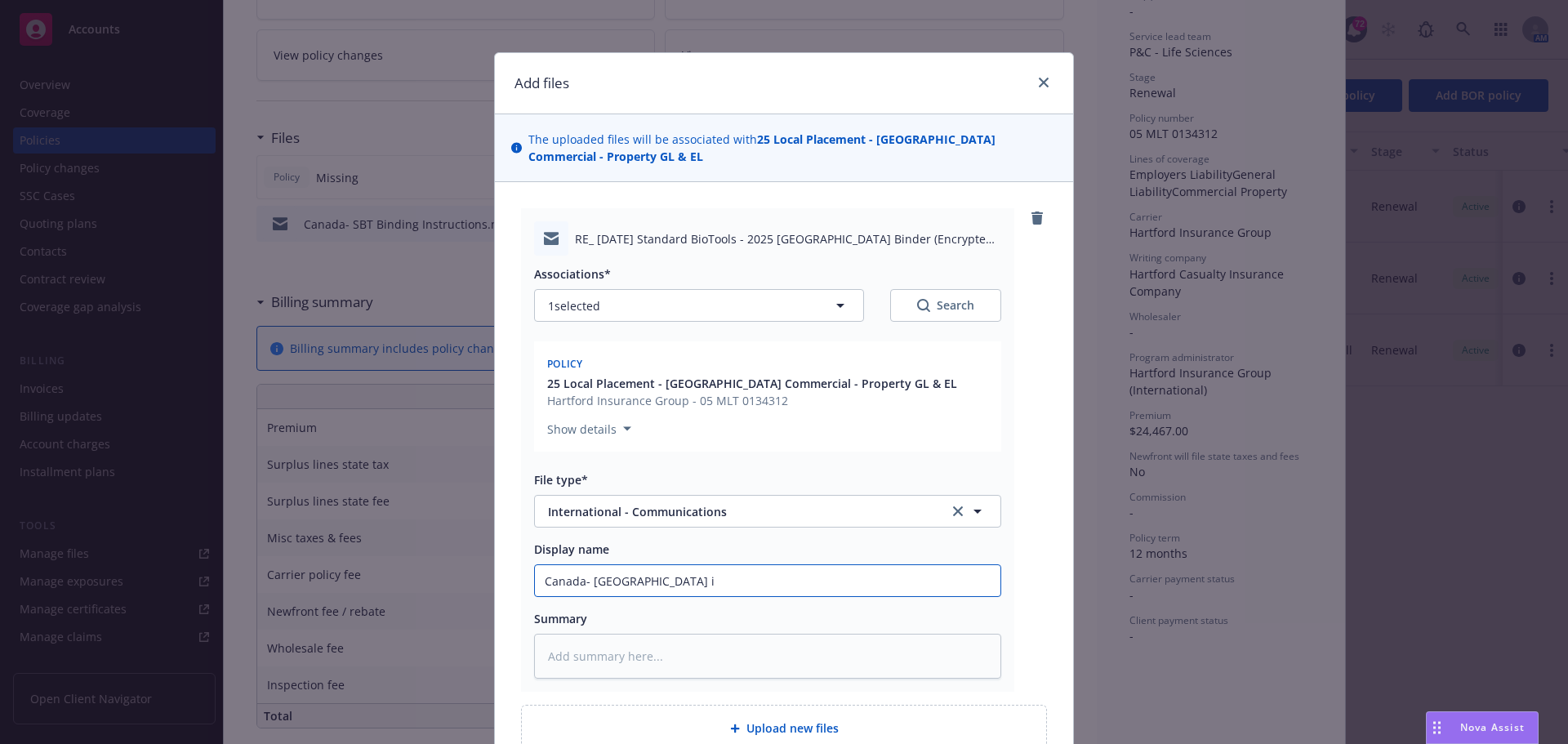
type textarea "x"
type input "Canada- [GEOGRAPHIC_DATA] is"
type textarea "x"
type input "Canada- [GEOGRAPHIC_DATA] is"
type textarea "x"
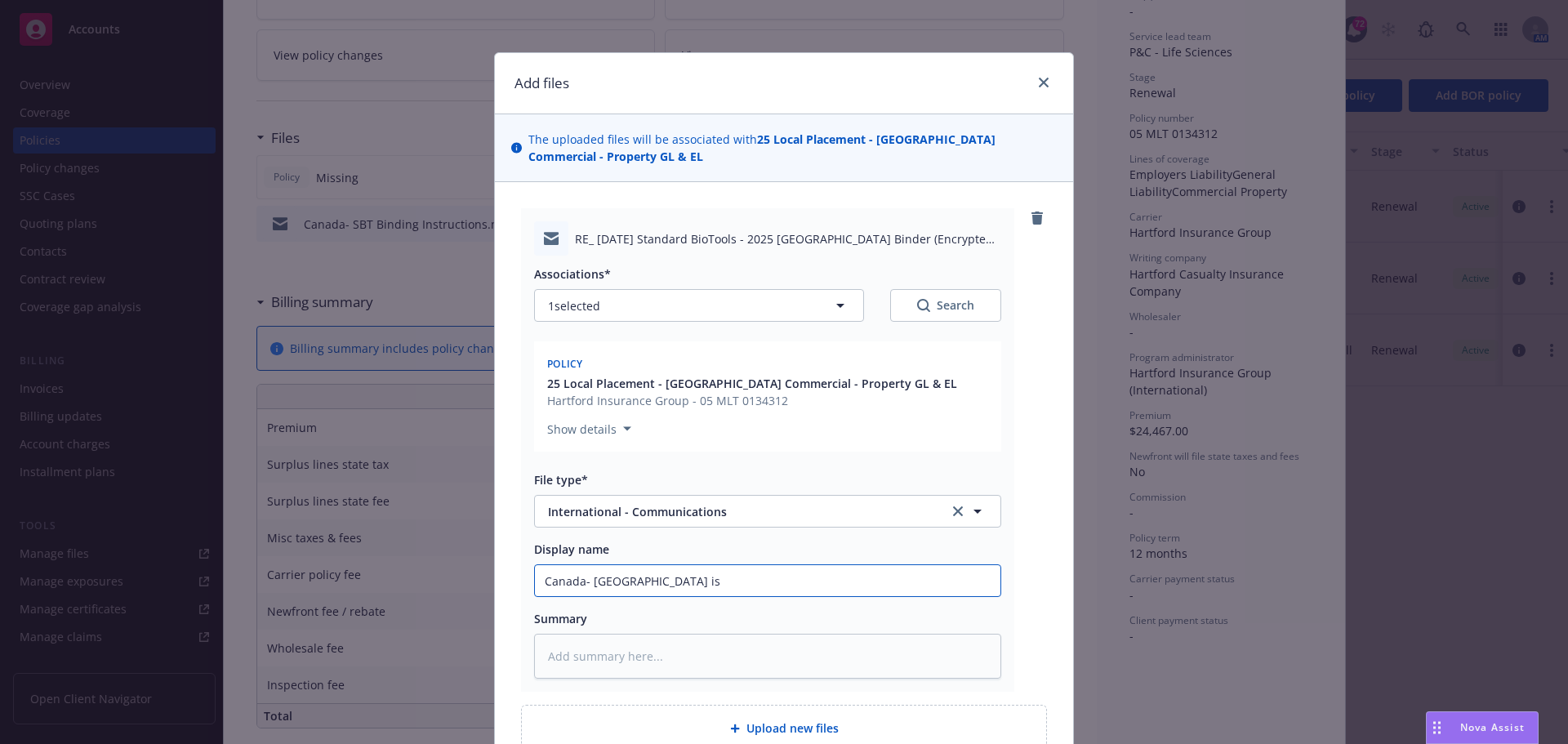
type input "Canada- [GEOGRAPHIC_DATA] is f"
type textarea "x"
type input "Canada- [GEOGRAPHIC_DATA] is fin"
type textarea "x"
type input "Canada- [GEOGRAPHIC_DATA] is fina"
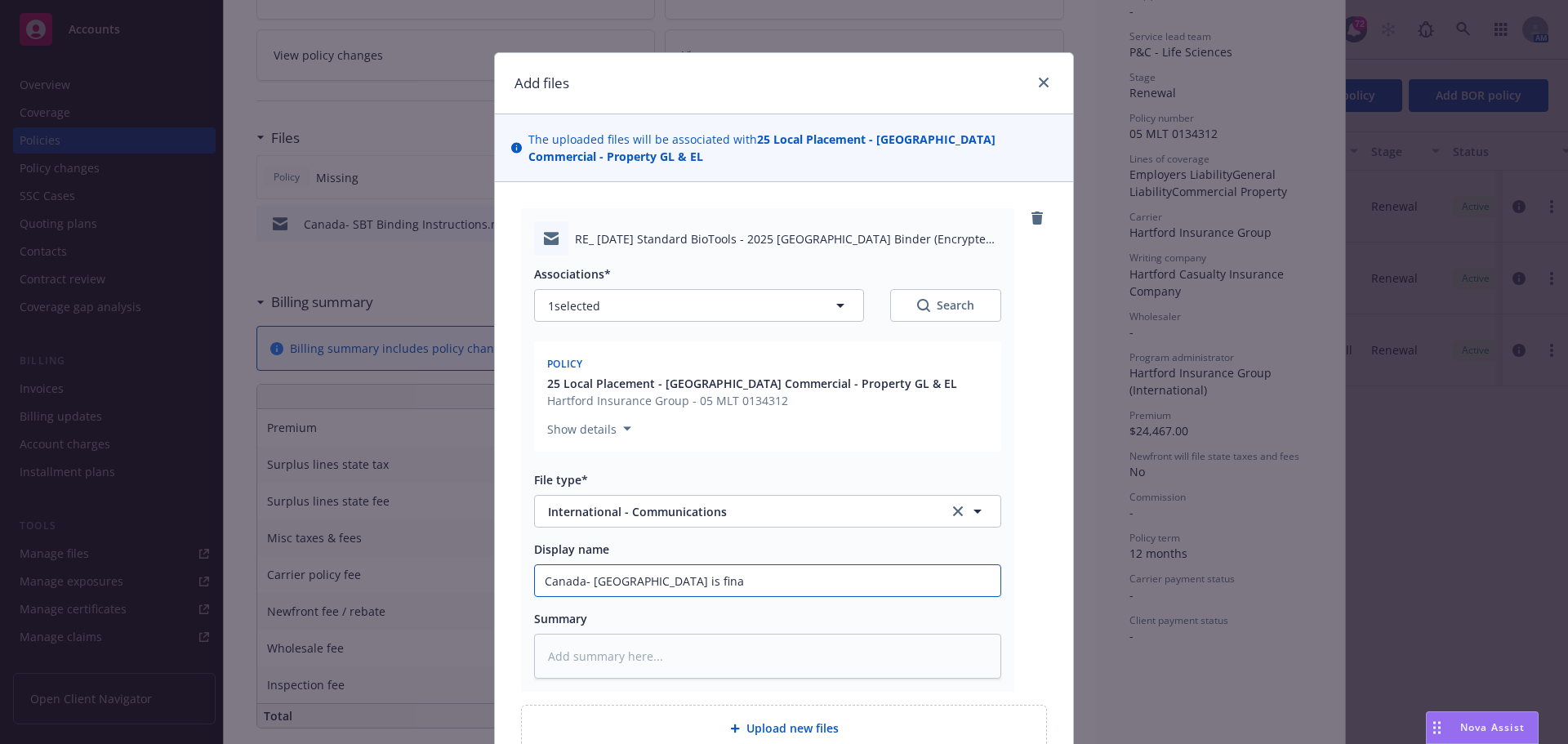
type textarea "x"
type input "Canada- [GEOGRAPHIC_DATA] is final"
type textarea "x"
type input "Canada- [GEOGRAPHIC_DATA] is finali"
type textarea "x"
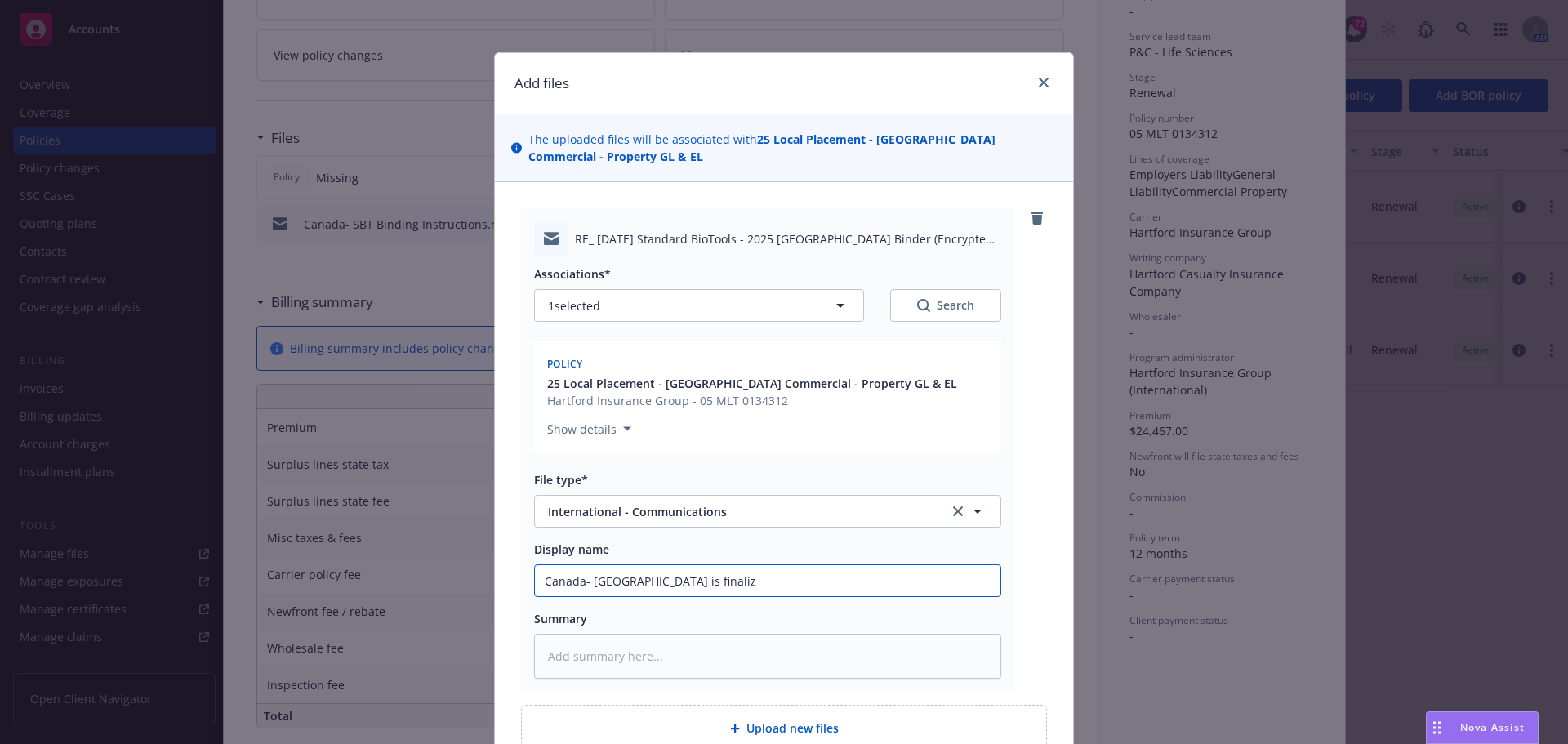
type input "Canada- [GEOGRAPHIC_DATA] is finalizi"
type textarea "x"
type input "Canada- [GEOGRAPHIC_DATA] is finalizin"
type textarea "x"
type input "Canada- [GEOGRAPHIC_DATA] is finalizing"
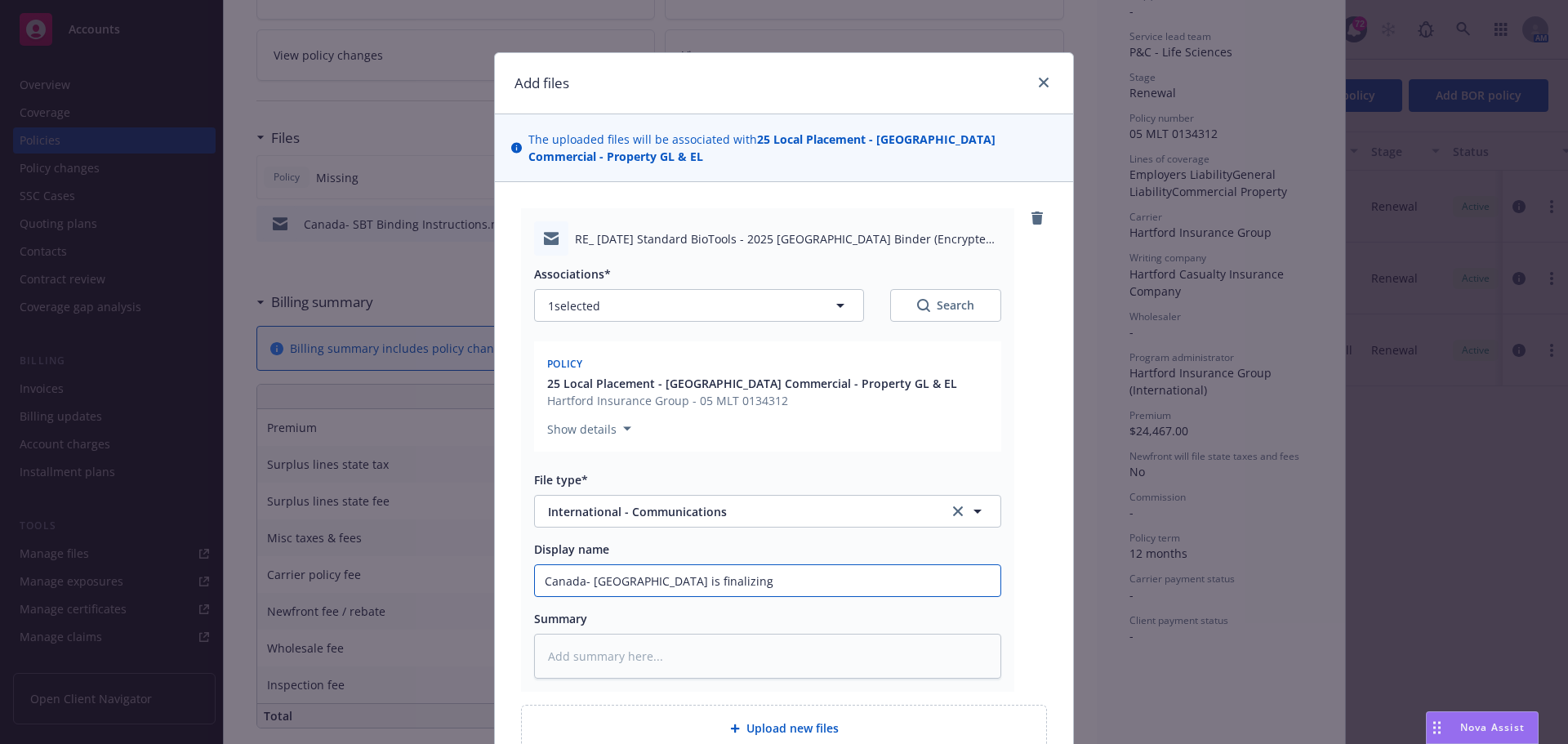
type textarea "x"
type input "Canada- [GEOGRAPHIC_DATA] is finalizing"
type textarea "x"
type input "Canada- [GEOGRAPHIC_DATA] is finalizing t"
type textarea "x"
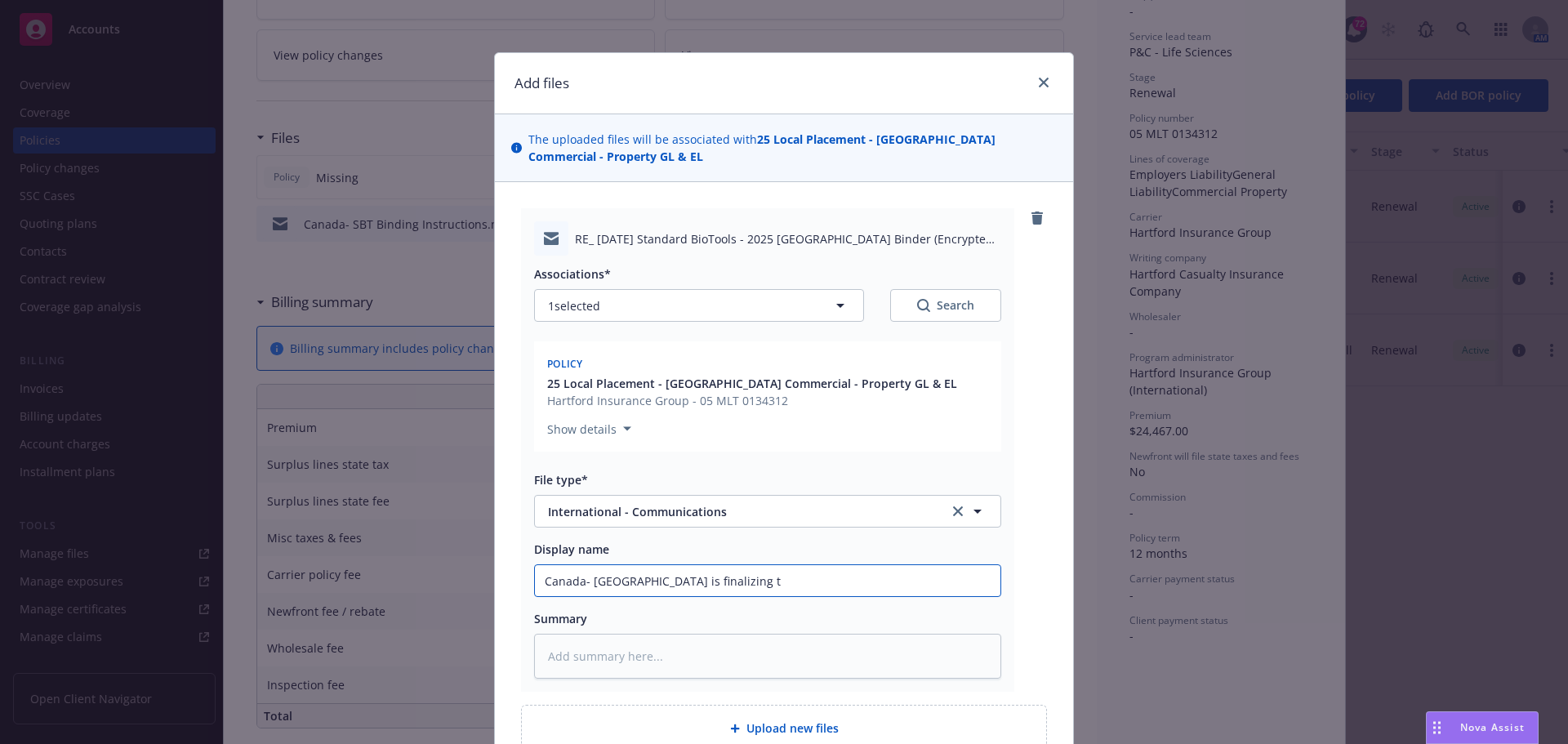
type input "Canada- [GEOGRAPHIC_DATA] is finalizing th"
type textarea "x"
type input "Canada- [GEOGRAPHIC_DATA] is finalizing the"
type textarea "x"
type input "Canada- [GEOGRAPHIC_DATA] is finalizing the"
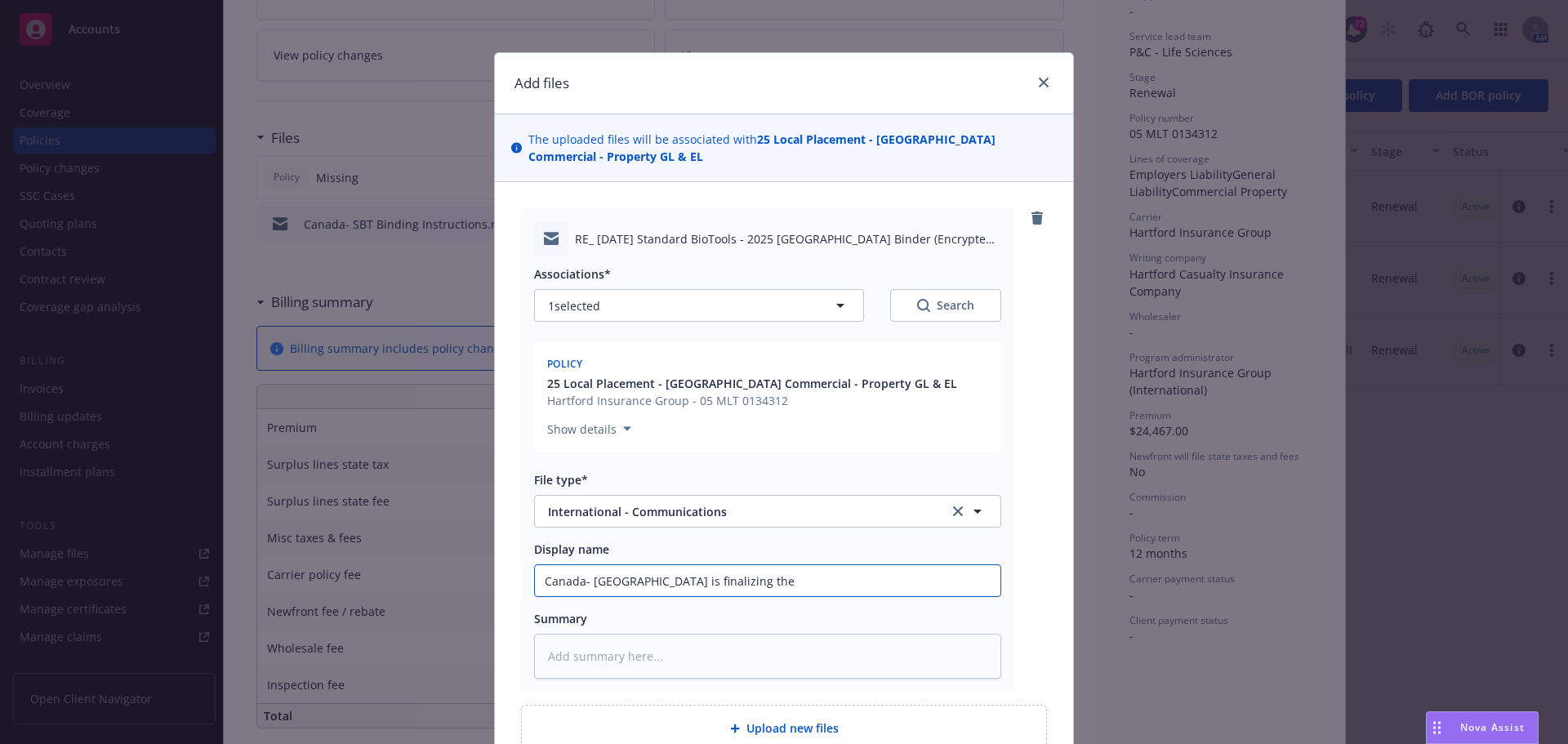
type textarea "x"
type input "Canada- [GEOGRAPHIC_DATA] is finalizing the i"
type textarea "x"
type input "Canada- [GEOGRAPHIC_DATA] is finalizing the is"
type textarea "x"
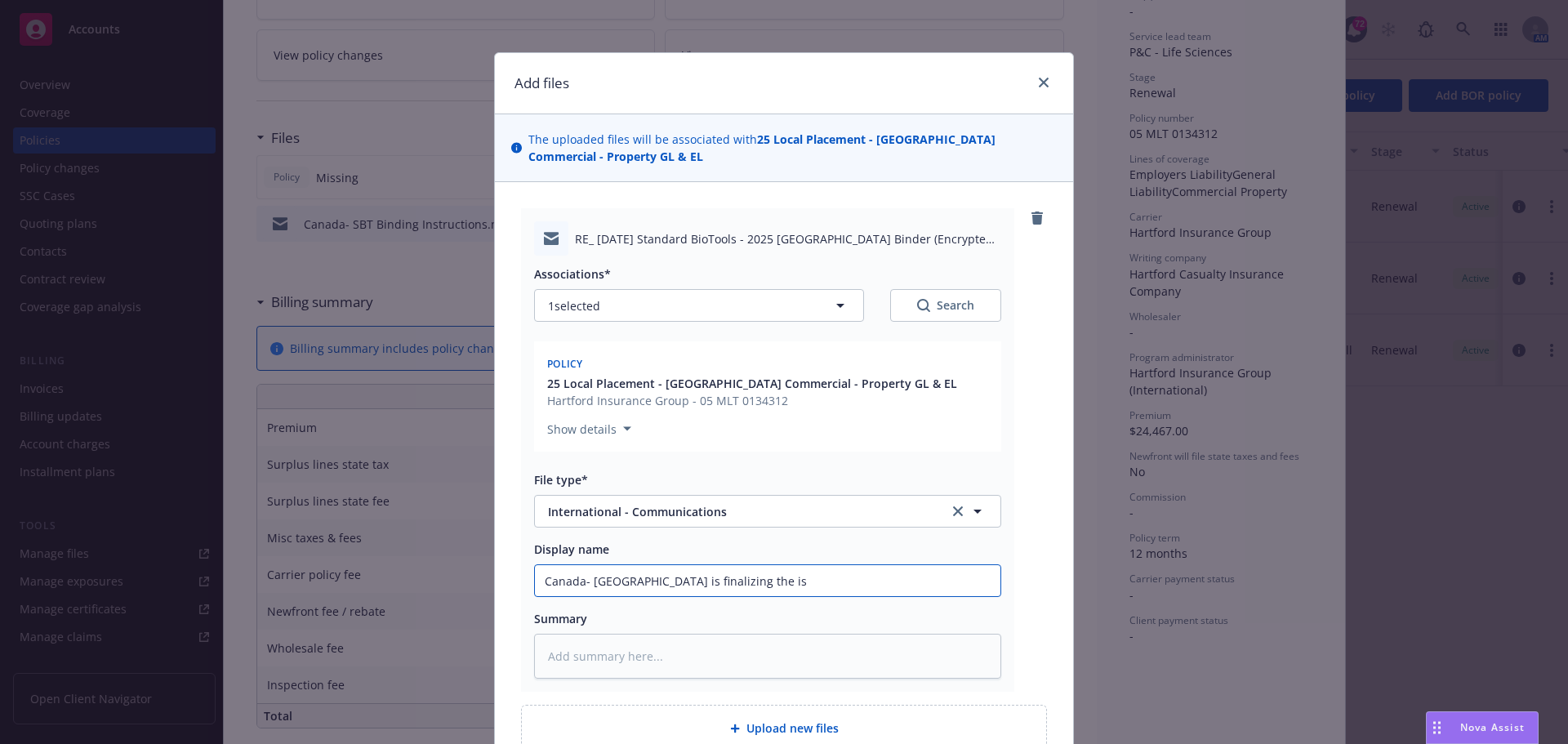
type input "Canada- [GEOGRAPHIC_DATA] is finalizing the iss"
type textarea "x"
type input "Canada- [GEOGRAPHIC_DATA] is finalizing the issu"
type textarea "x"
type input "Canada- [GEOGRAPHIC_DATA] is finalizing the issua"
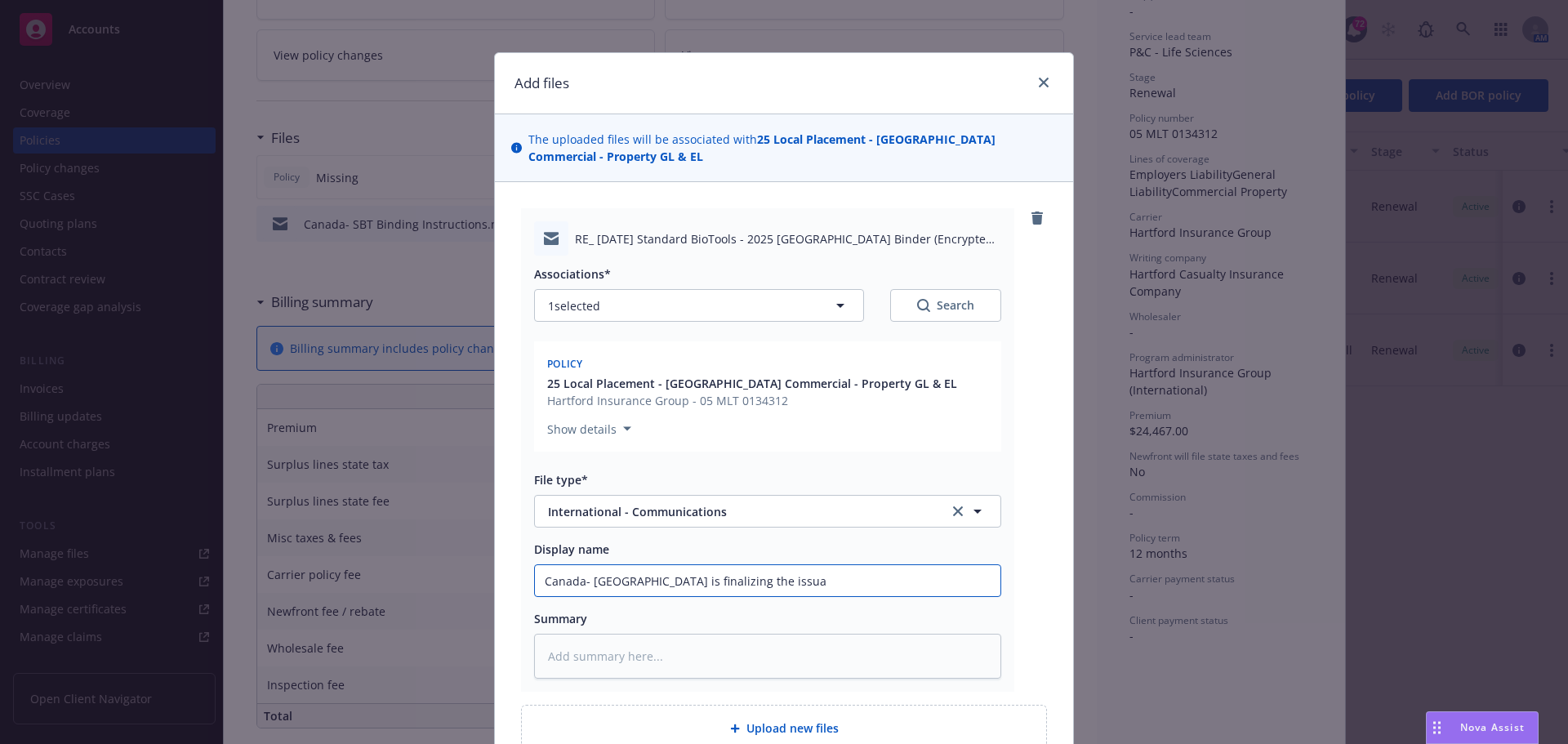
type textarea "x"
type input "Canada- [GEOGRAPHIC_DATA] is finalizing the [DEMOGRAPHIC_DATA]"
type textarea "x"
type input "Canada- [GEOGRAPHIC_DATA] is finalizing the [DEMOGRAPHIC_DATA]"
type textarea "x"
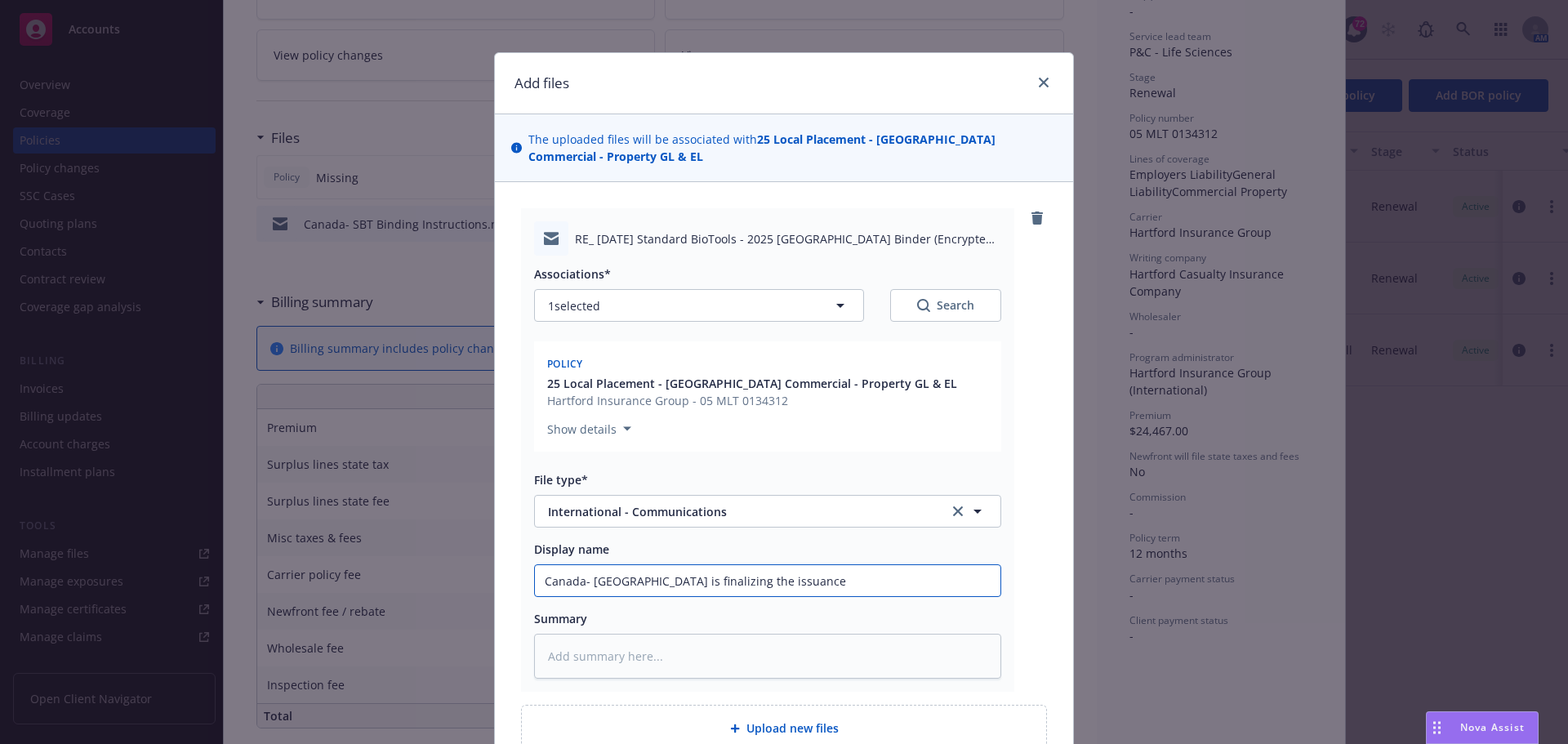
type input "Canada- [GEOGRAPHIC_DATA] is finalizing the issuance"
type textarea "x"
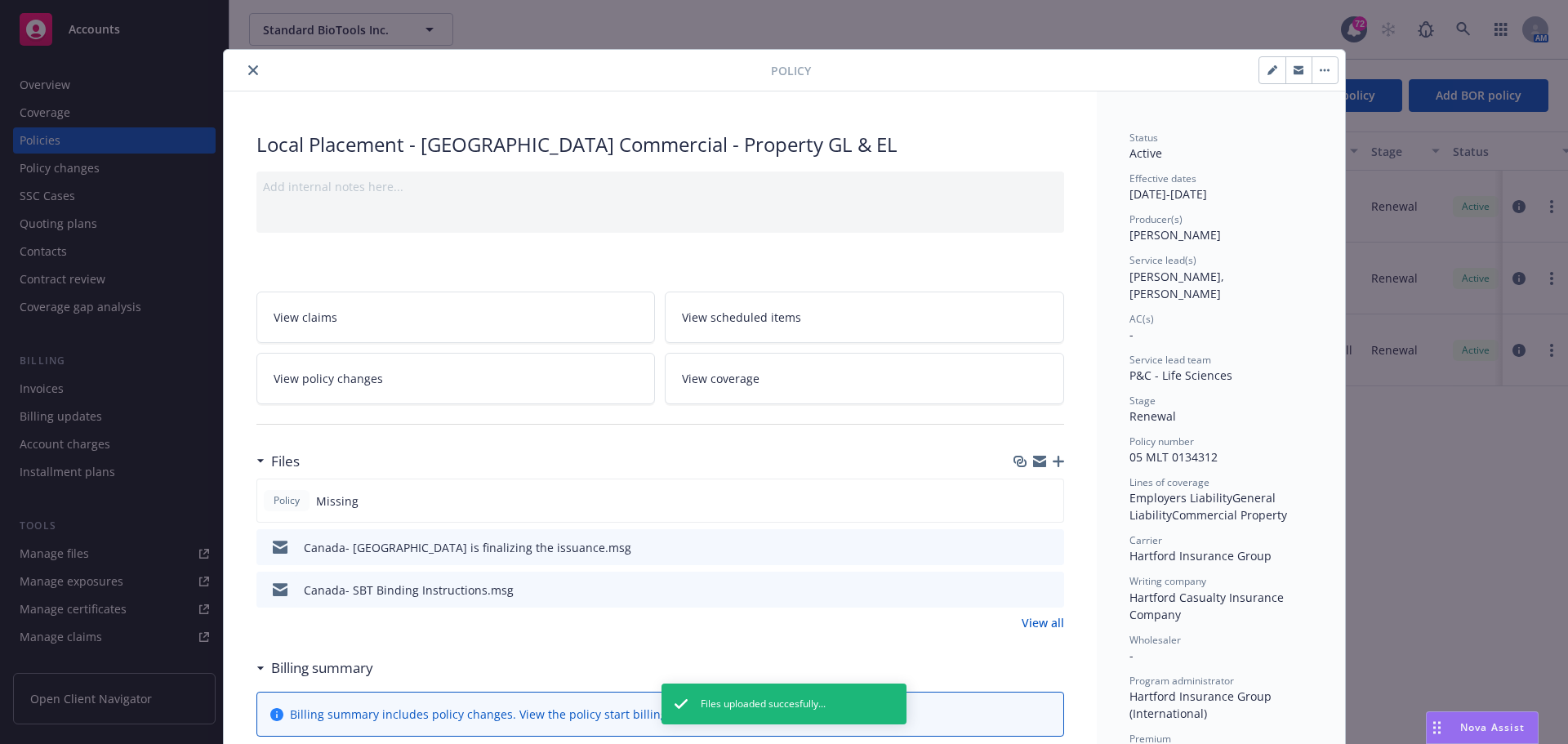
scroll to position [0, 0]
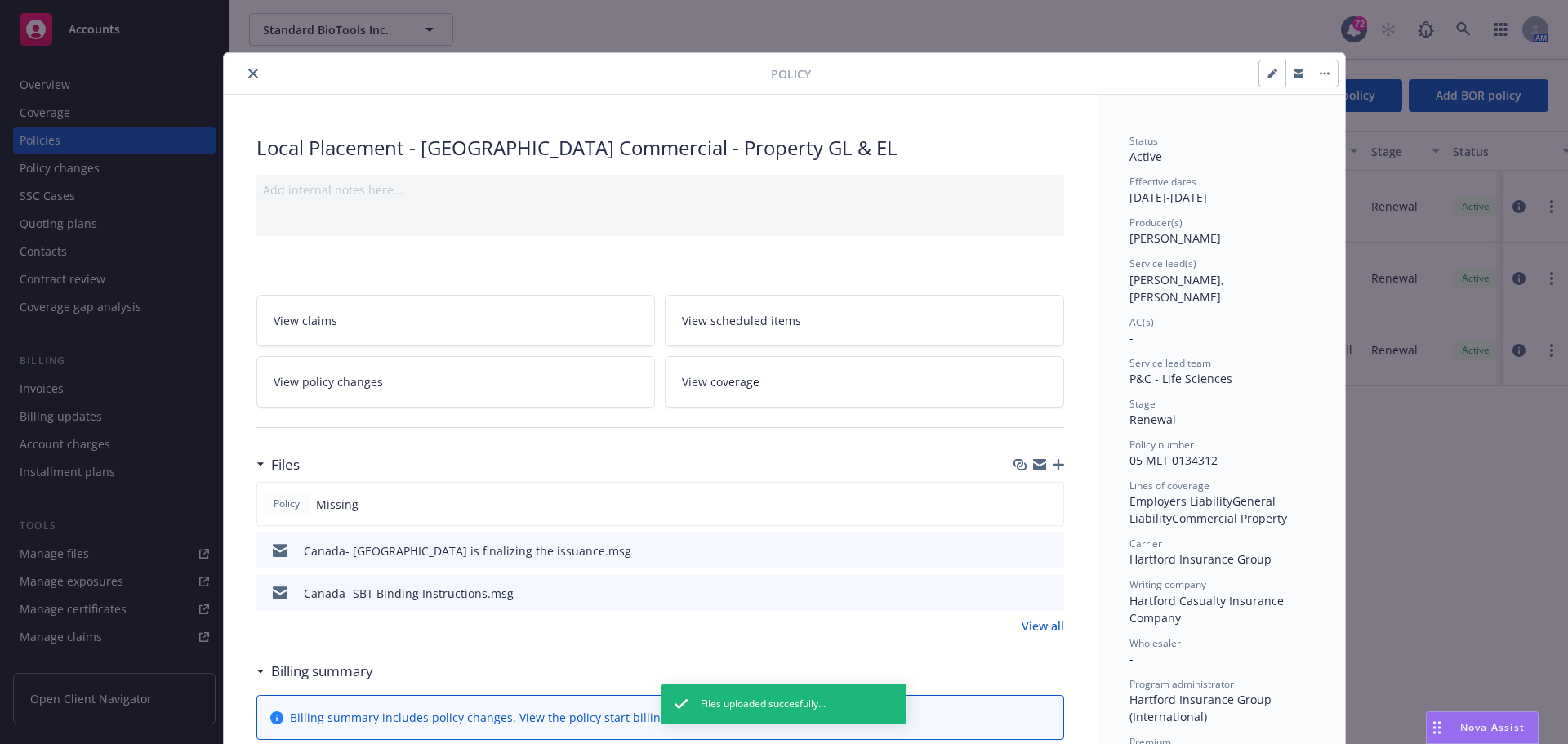
drag, startPoint x: 244, startPoint y: 78, endPoint x: 233, endPoint y: 78, distance: 11.0
click at [243, 77] on button "close" at bounding box center [252, 73] width 20 height 20
